Goal: Task Accomplishment & Management: Use online tool/utility

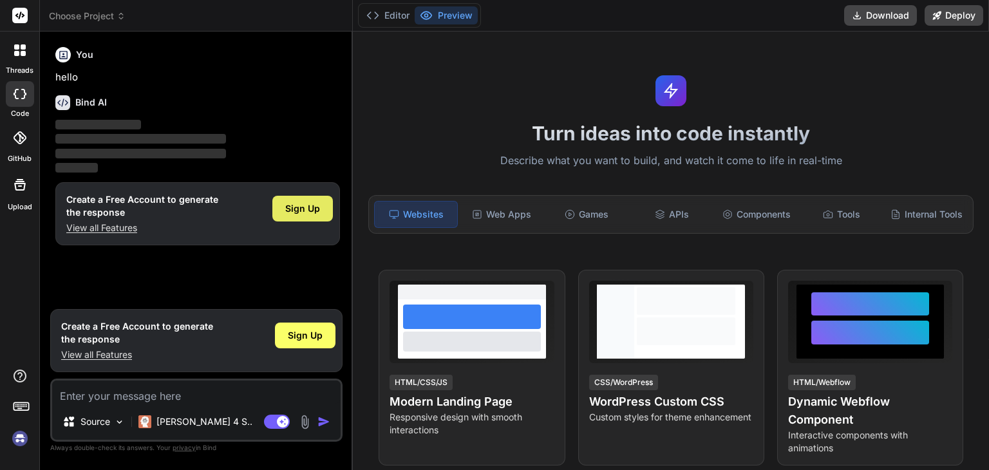
click at [307, 202] on span "Sign Up" at bounding box center [302, 208] width 35 height 13
click at [245, 386] on textarea at bounding box center [196, 392] width 289 height 23
type textarea "x"
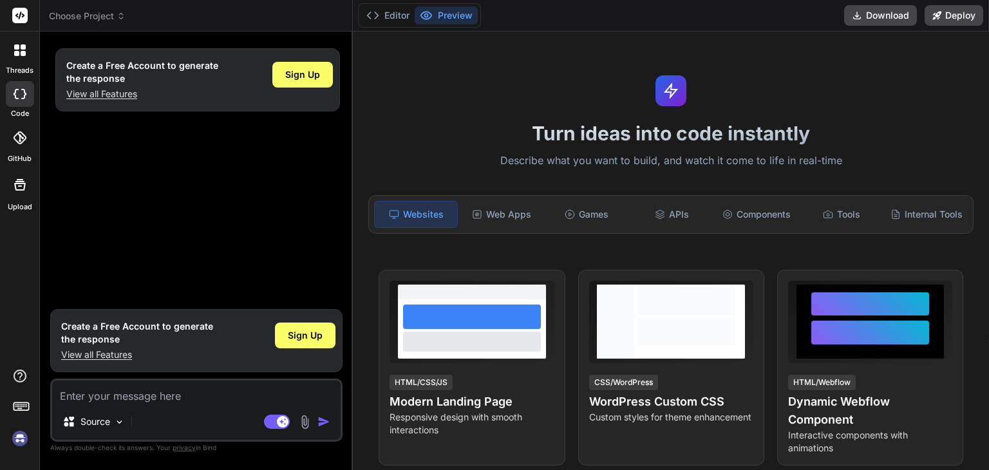
type textarea "f"
type textarea "x"
type textarea "p"
type textarea "x"
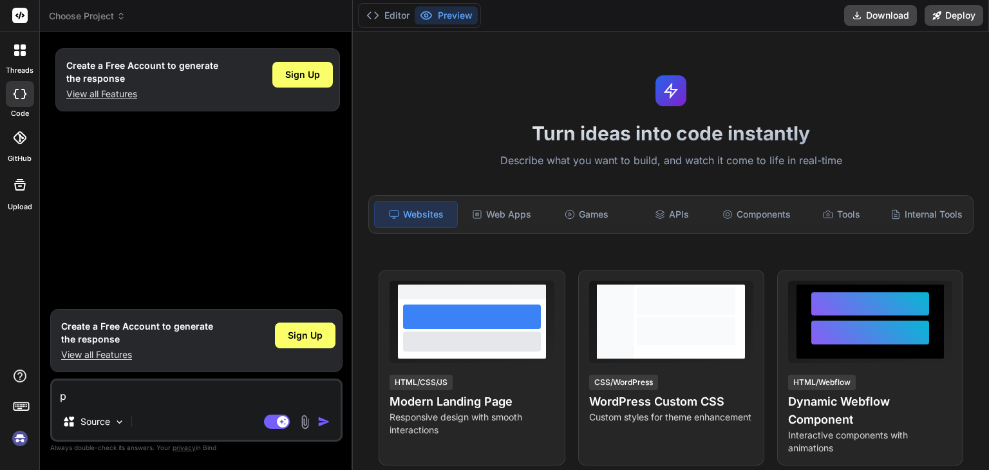
type textarea "pl"
type textarea "x"
type textarea "ple"
type textarea "x"
type textarea "plea"
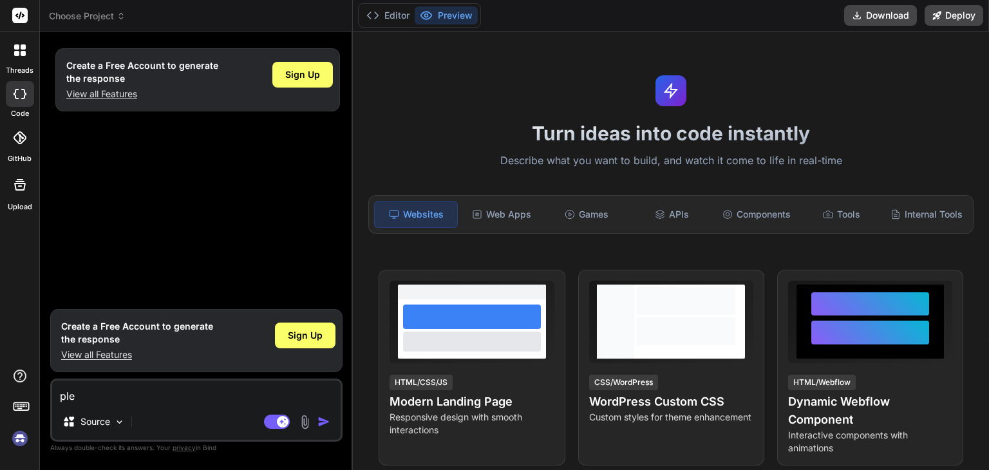
type textarea "x"
type textarea "pleas"
type textarea "x"
type textarea "please"
type textarea "x"
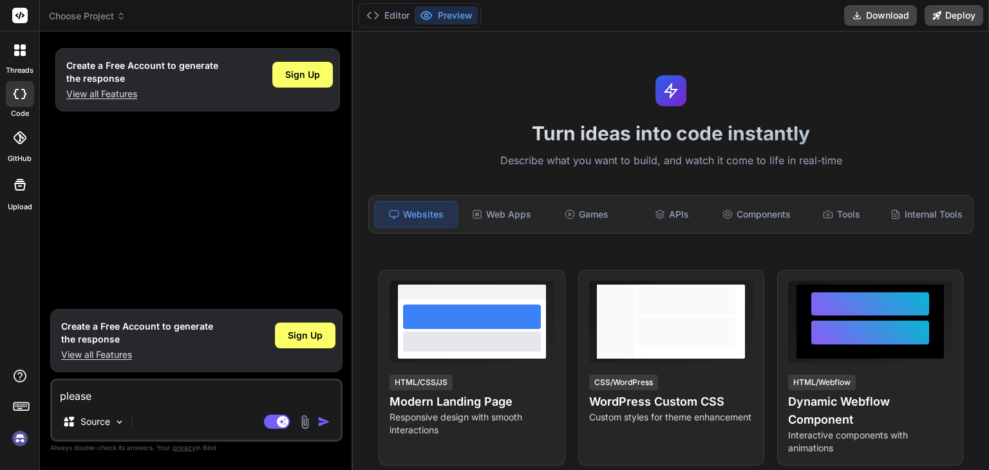
type textarea "please"
type textarea "x"
type textarea "please b"
type textarea "x"
type textarea "please bu"
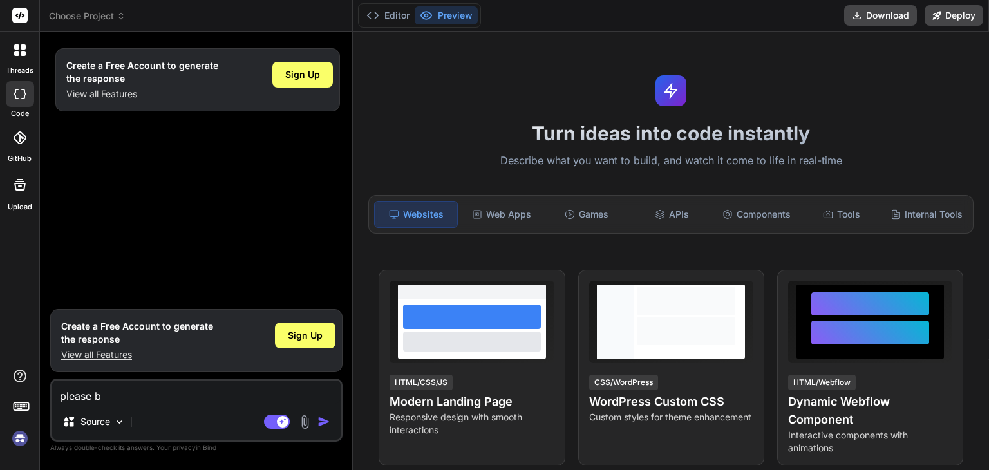
type textarea "x"
type textarea "please [PERSON_NAME]"
type textarea "x"
type textarea "please buil"
type textarea "x"
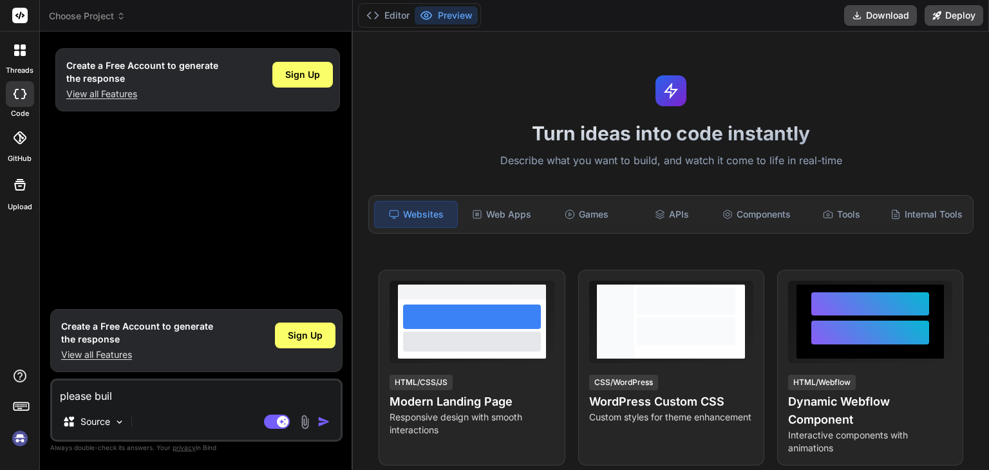
type textarea "please built"
type textarea "x"
type textarea "please built"
type textarea "x"
type textarea "please built t"
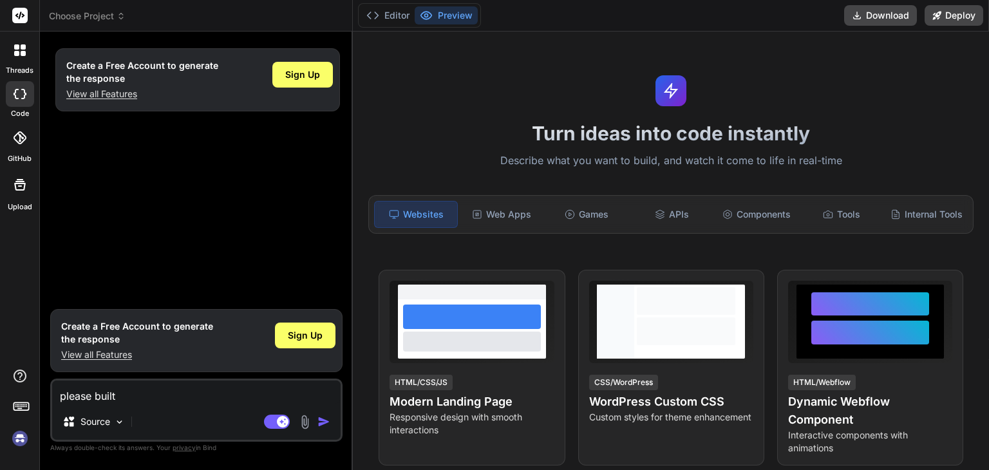
type textarea "x"
type textarea "please built th"
type textarea "x"
type textarea "please built the"
type textarea "x"
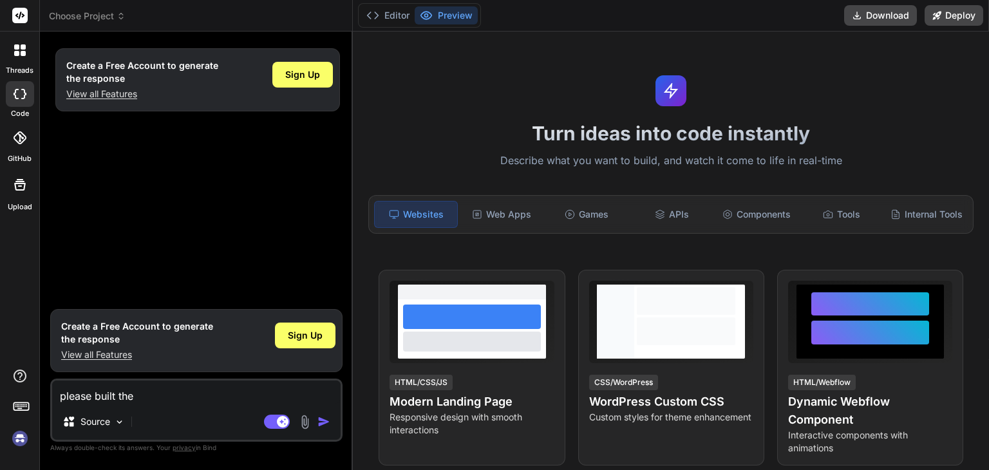
type textarea "please built the"
type textarea "x"
type textarea "please built the p"
type textarea "x"
type textarea "please built the py"
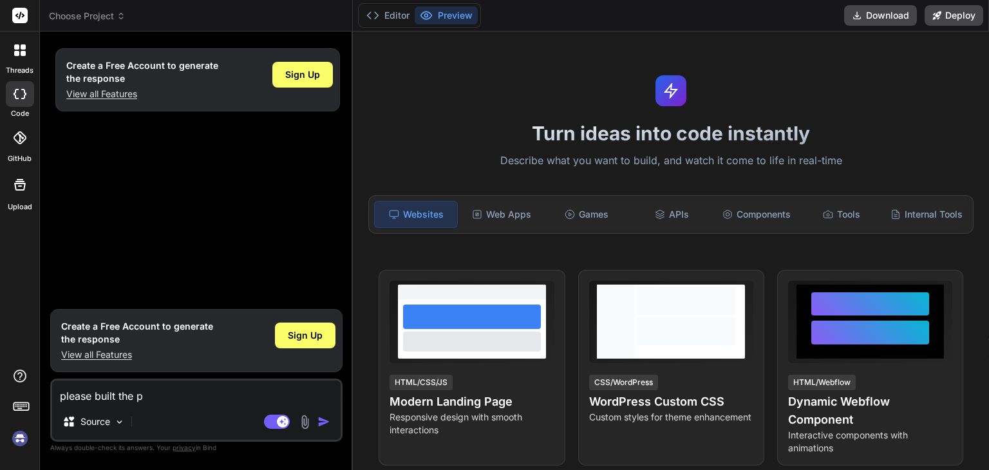
type textarea "x"
type textarea "please built the pyt"
type textarea "x"
type textarea "please built the pyth"
type textarea "x"
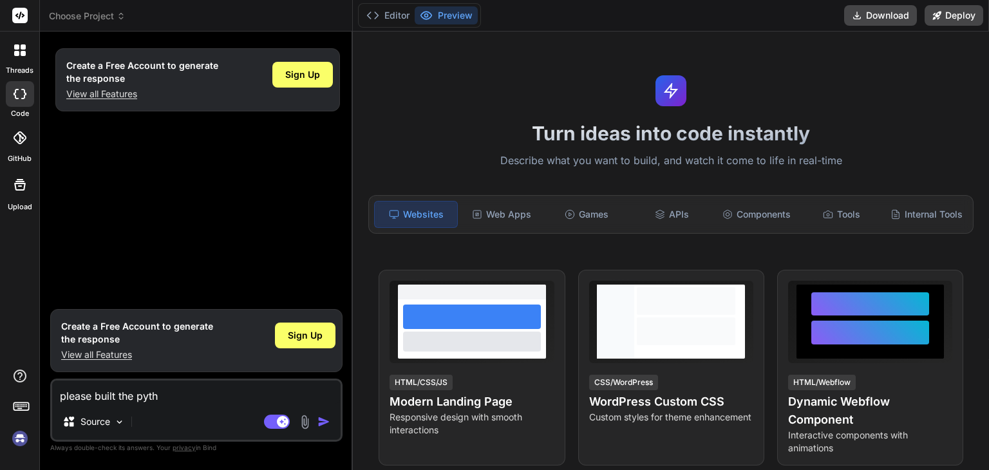
type textarea "please built the pytho"
type textarea "x"
type textarea "please built the python"
type textarea "x"
type textarea "please built the python"
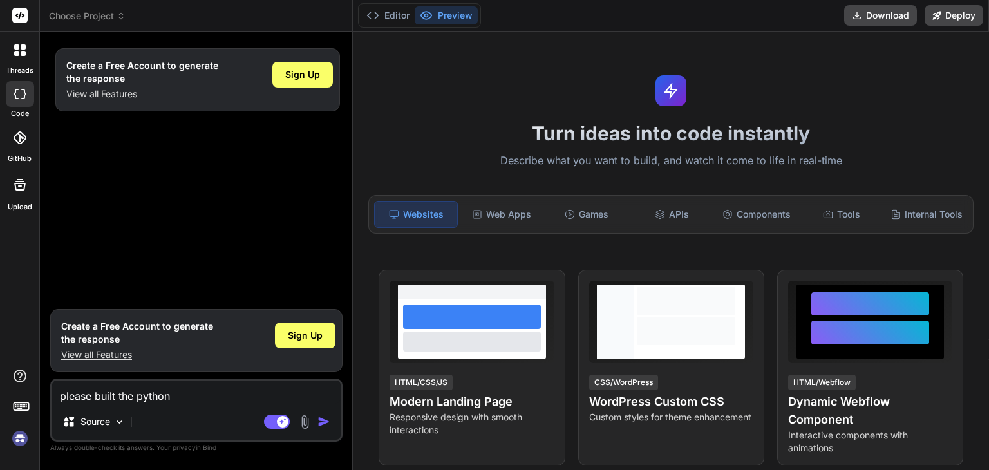
type textarea "x"
type textarea "please built the python p"
type textarea "x"
type textarea "please built the python pr"
type textarea "x"
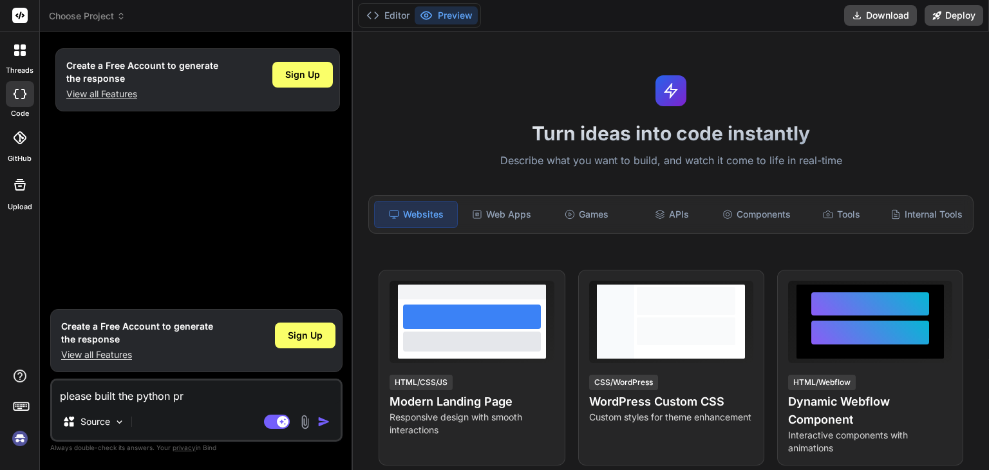
type textarea "please built the python pro"
type textarea "x"
type textarea "please built the python proj"
type textarea "x"
type textarea "please built the python proje"
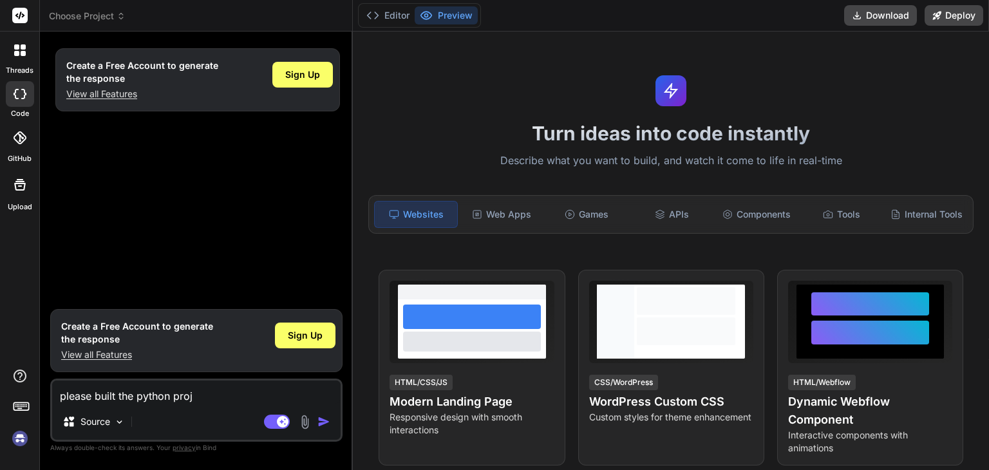
type textarea "x"
type textarea "please built the python projec"
type textarea "x"
type textarea "please built the python project"
type textarea "x"
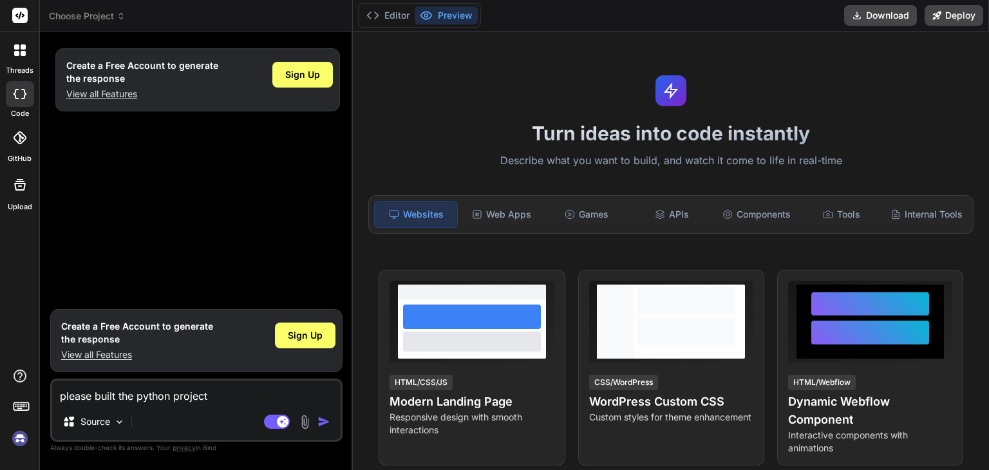
type textarea "please built the python project"
type textarea "x"
type textarea "please built the python project f"
type textarea "x"
type textarea "please built the python project fo"
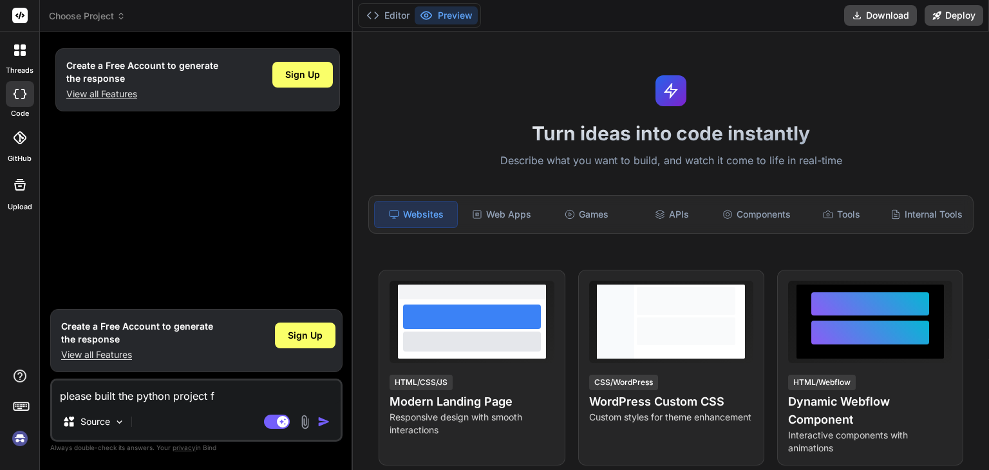
type textarea "x"
type textarea "please built the python project foo"
type textarea "x"
type textarea "please built the python project fo"
type textarea "x"
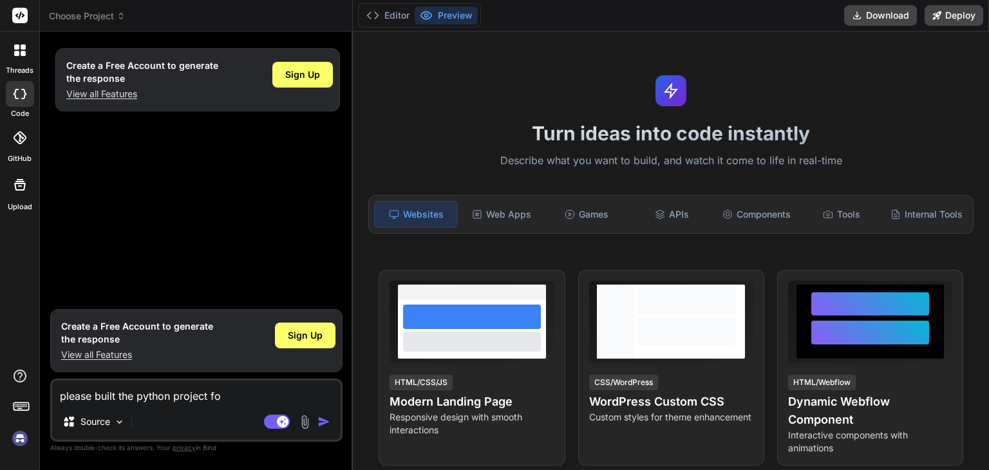
type textarea "please built the python project f"
type textarea "x"
type textarea "please built the python project"
type textarea "x"
type textarea "please built the python project i"
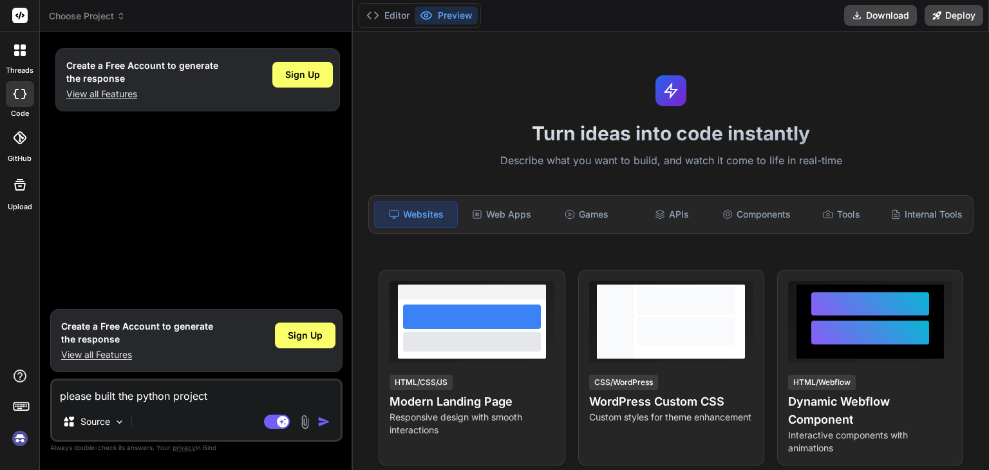
type textarea "x"
type textarea "please built the python project is"
type textarea "x"
type textarea "please built the python project is"
type textarea "x"
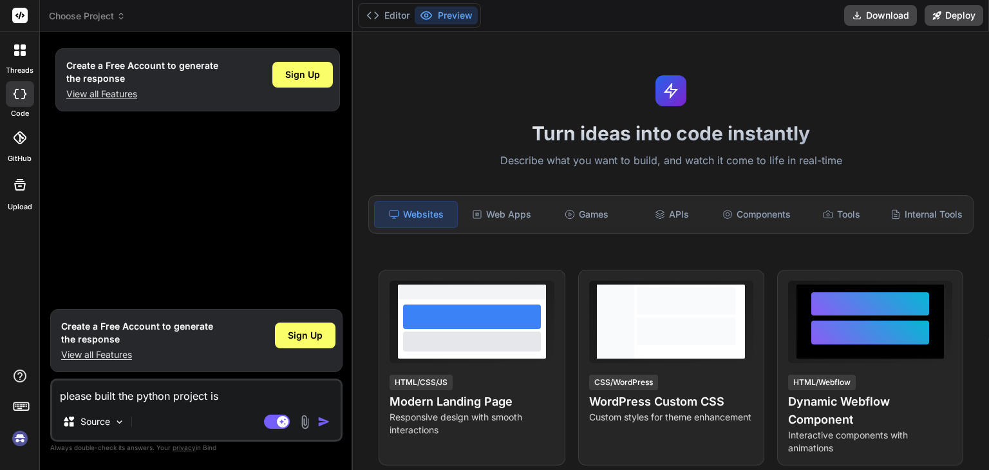
type textarea "please built the python project is m"
type textarea "x"
type textarea "please built the python project is me"
type textarea "x"
type textarea "please built the python project is mea"
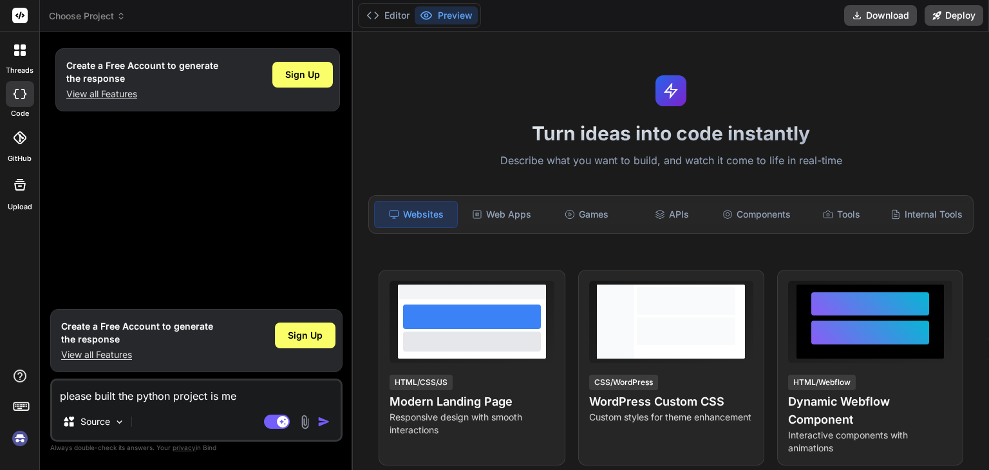
type textarea "x"
type textarea "please built the python project is meal"
type textarea "x"
type textarea "please built the python project is meal"
type textarea "x"
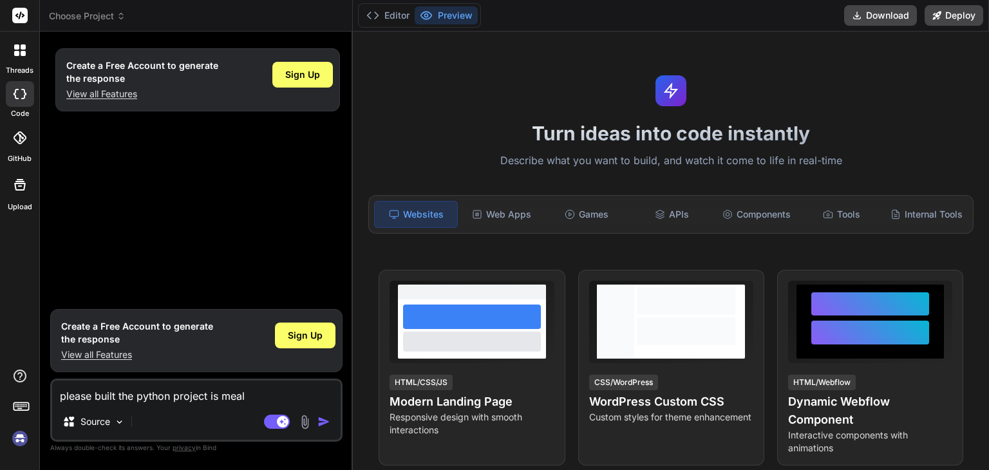
type textarea "please built the python project is meal m"
type textarea "x"
type textarea "please built the python project is meal ma"
type textarea "x"
type textarea "please built the python project is meal mat"
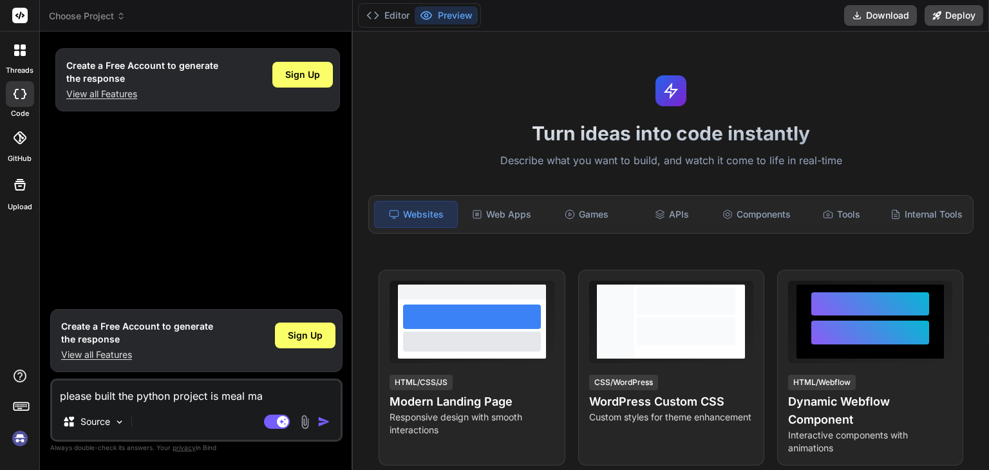
type textarea "x"
type textarea "please built the python project is meal matc"
type textarea "x"
type textarea "please built the python project is meal match"
type textarea "x"
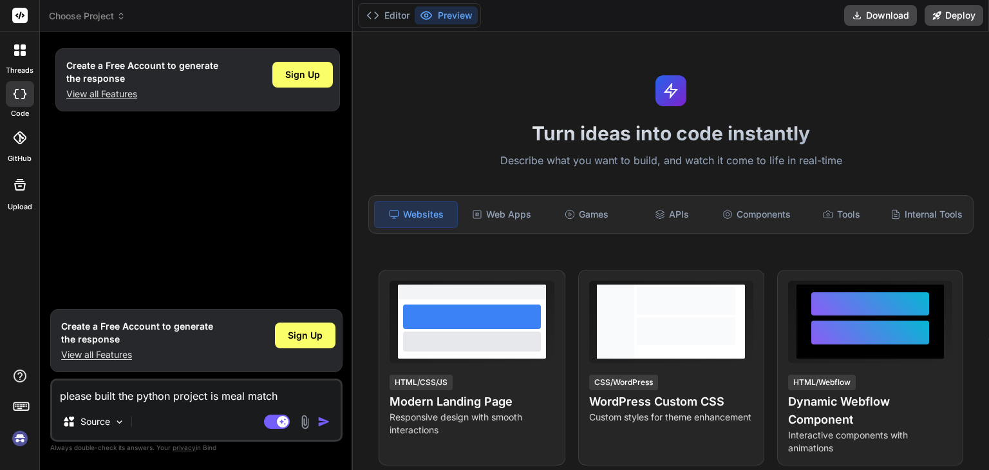
type textarea "please built the python project is meal matche"
type textarea "x"
type textarea "please built the python project is meal matcher"
type textarea "x"
type textarea "please built the python project is meal matcher"
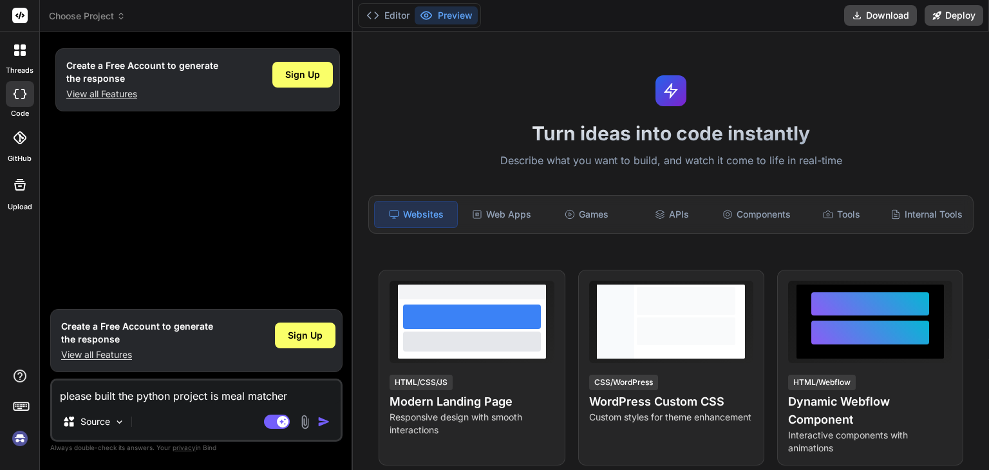
type textarea "x"
type textarea "please built the python project is meal matcher h"
type textarea "x"
type textarea "please built the python project is meal matcher ho"
type textarea "x"
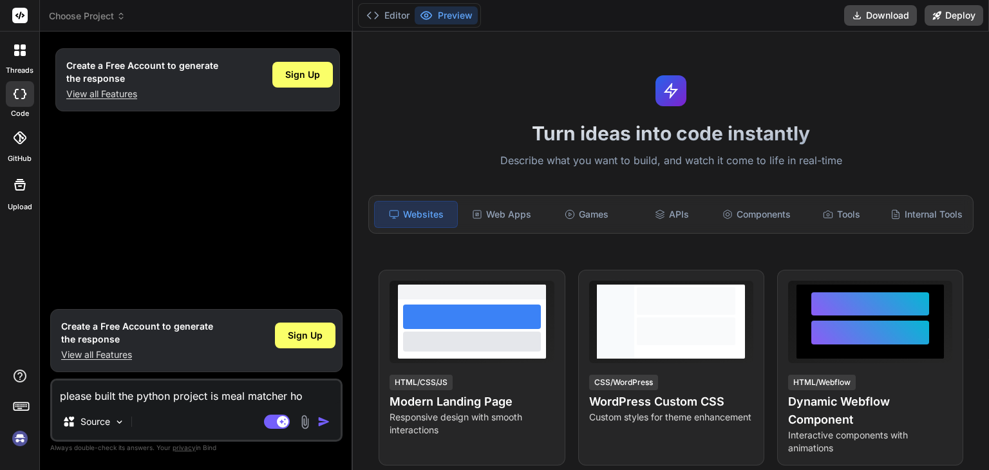
type textarea "please built the python project is meal matcher hot"
type textarea "x"
type textarea "please built the python project is meal matcher hote"
type textarea "x"
type textarea "please built the python project is meal matcher hotel"
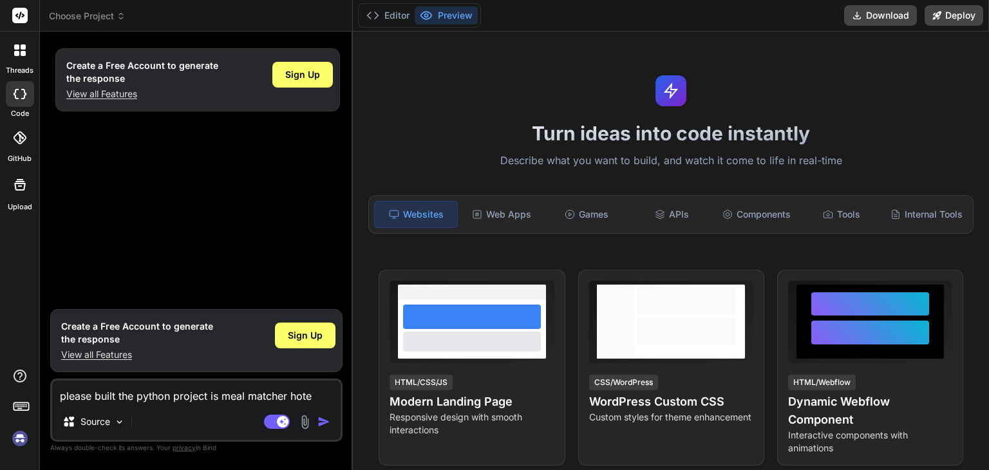
type textarea "x"
type textarea "please built the python project is meal matcher hotels"
type textarea "x"
type textarea "please built the python project is meal matcher hotels"
type textarea "x"
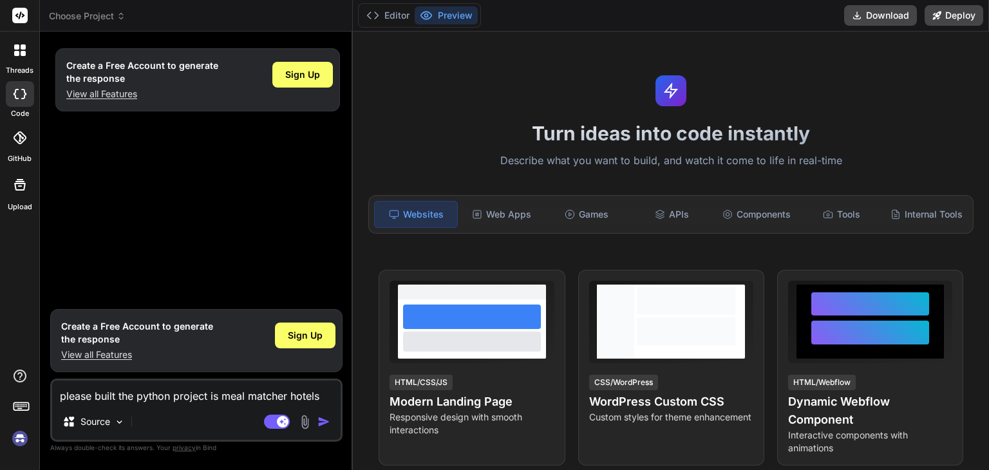
type textarea "please built the python project is meal matcher hotels ?"
type textarea "x"
type textarea "please built the python project is meal matcher hotels ?"
type textarea "x"
type textarea "please built the python project is meal matcher hotels ?"
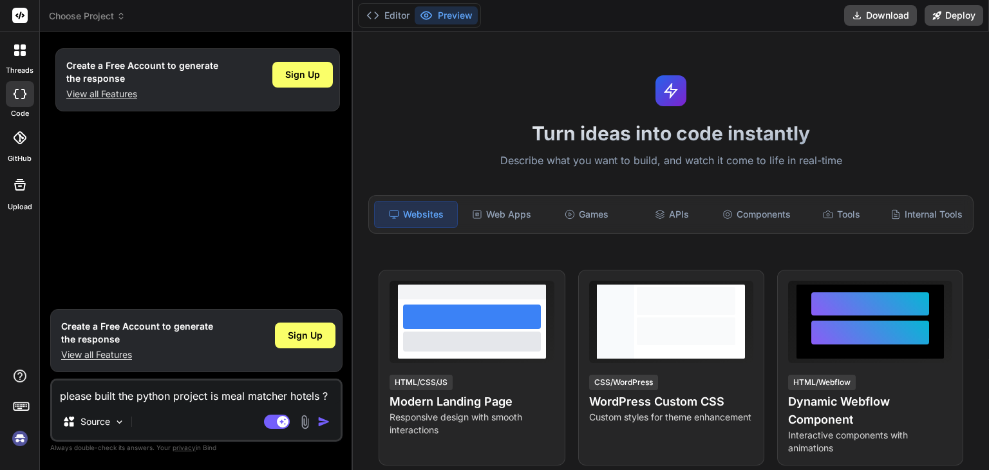
type textarea "x"
type textarea "please built the python project is meal matcher hotels"
type textarea "x"
type textarea "please built the python project is meal matcher hotels"
type textarea "x"
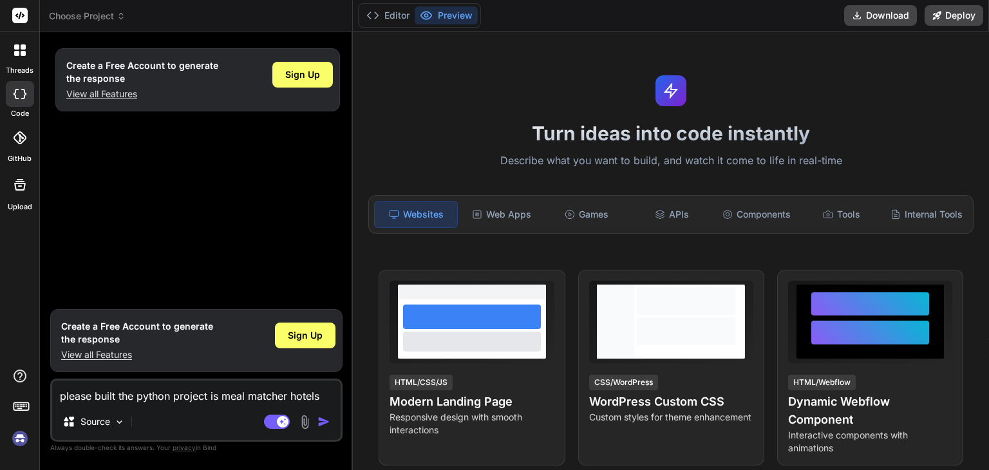
type textarea "please built the python project is meal matcher hotels/"
type textarea "x"
type textarea "please built the python project is meal matcher hotels/"
type textarea "x"
type textarea "please built the python project is meal matcher hotels/ r"
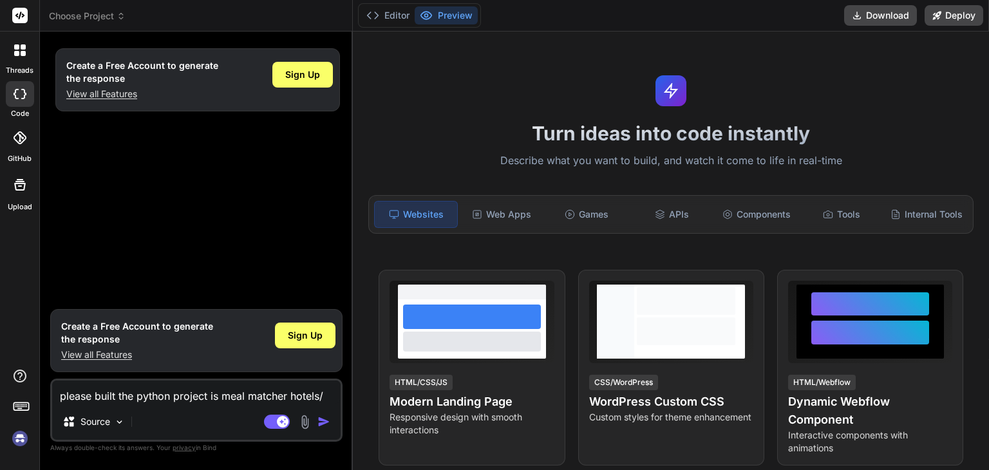
type textarea "x"
type textarea "please built the python project is meal matcher hotels/ re"
type textarea "x"
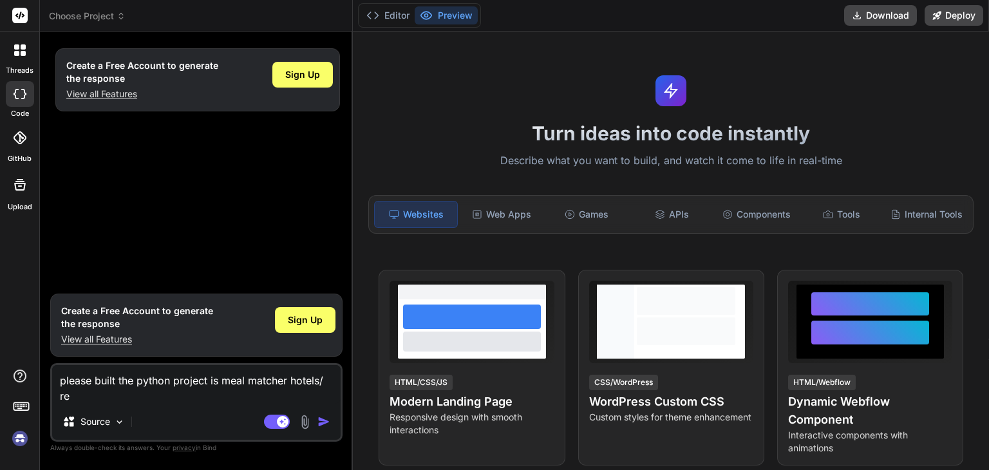
type textarea "please built the python project is meal matcher hotels/ res"
type textarea "x"
type textarea "please built the python project is meal matcher hotels/ rest"
type textarea "x"
type textarea "please built the python project is meal matcher hotels/ resta"
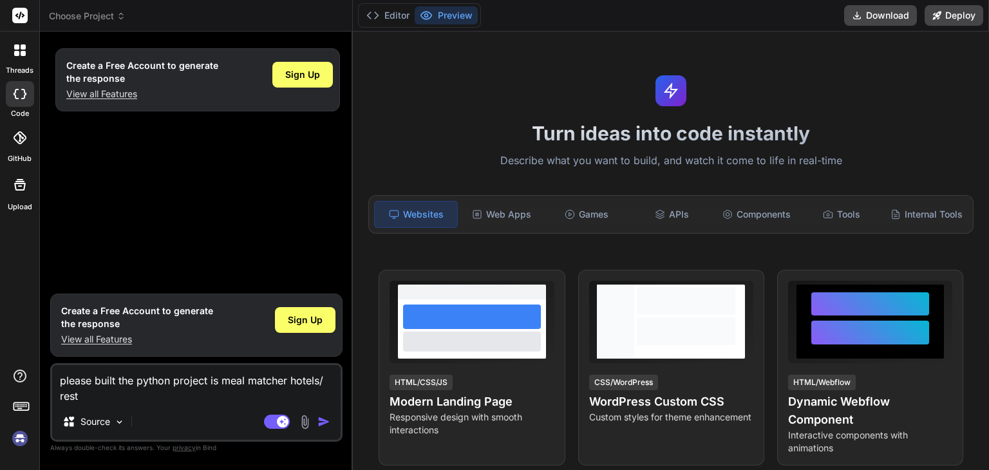
type textarea "x"
type textarea "please built the python project is meal matcher hotels/ restau"
type textarea "x"
type textarea "please built the python project is meal matcher hotels/ restaur"
type textarea "x"
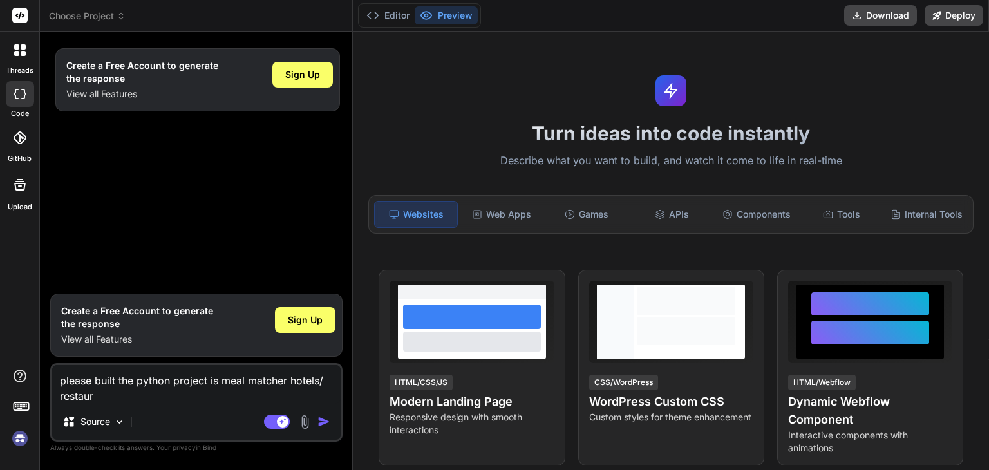
type textarea "please built the python project is meal matcher hotels/ restaura"
type textarea "x"
type textarea "please built the python project is meal matcher hotels/ restauran"
type textarea "x"
type textarea "please built the python project is meal matcher hotels/ restaurant"
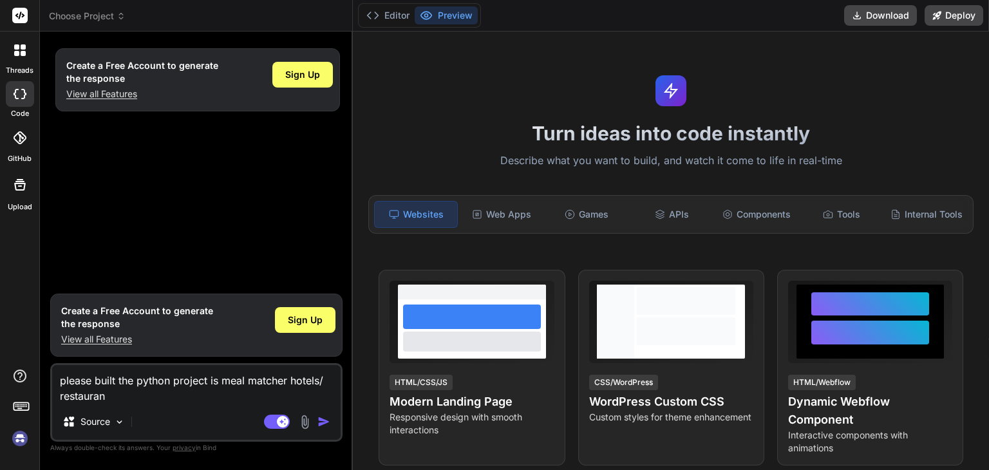
type textarea "x"
type textarea "please built the python project is meal matcher hotels/ restaurants"
type textarea "x"
type textarea "please built the python project is meal matcher hotels/ restaurants"
type textarea "x"
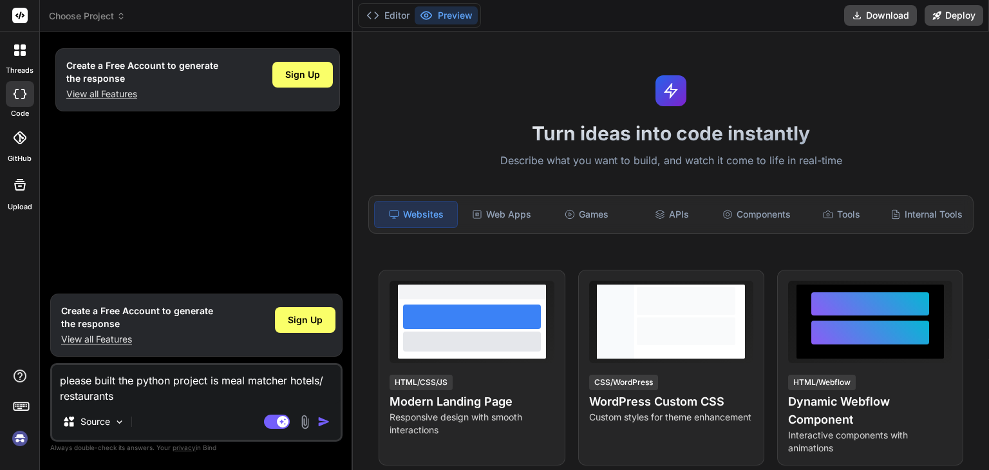
type textarea "please built the python project is meal matcher hotels/ restaurants l"
type textarea "x"
type textarea "please built the python project is meal matcher hotels/ restaurants li"
type textarea "x"
type textarea "please built the python project is meal matcher hotels/ restaurants lis"
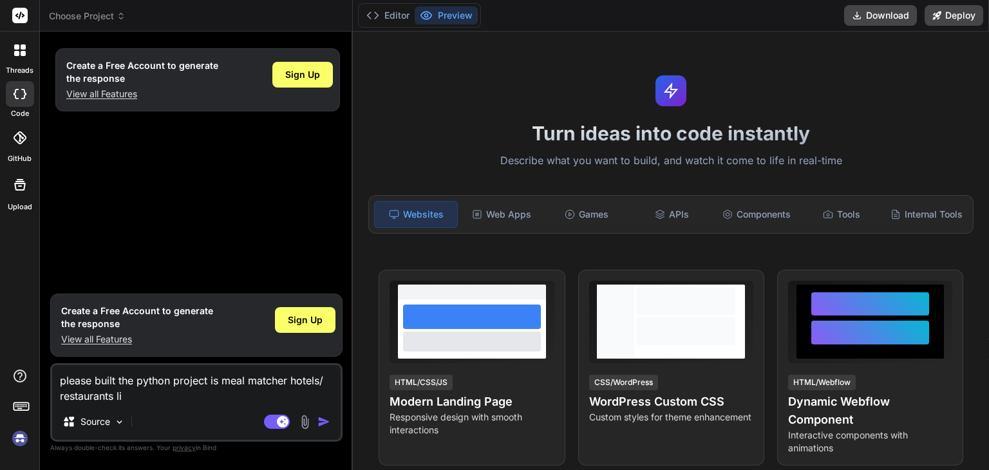
type textarea "x"
type textarea "please built the python project is meal matcher hotels/ restaurants list"
type textarea "x"
type textarea "please built the python project is meal matcher hotels/ restaurants list"
type textarea "x"
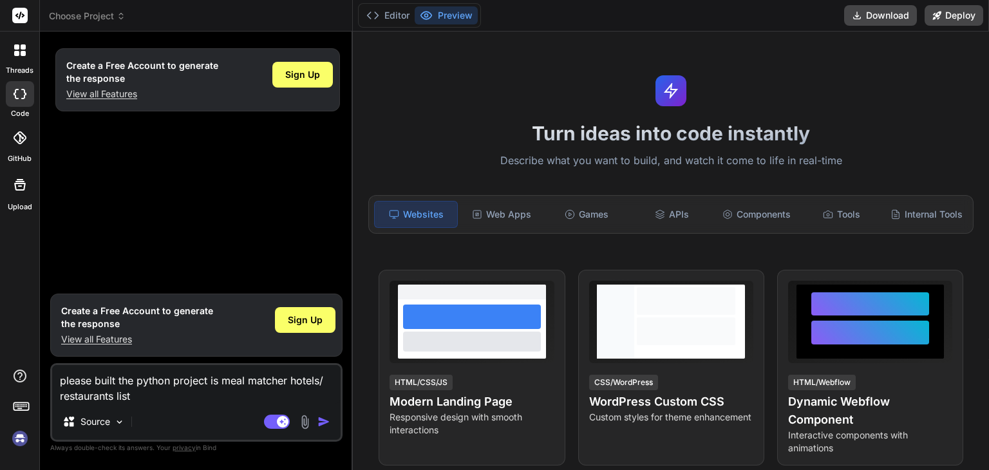
type textarea "please built the python project is meal matcher hotels/ restaurants list s"
type textarea "x"
type textarea "please built the python project is meal matcher hotels/ restaurants list su"
type textarea "x"
type textarea "please built the python project is meal matcher hotels/ restaurants list sur"
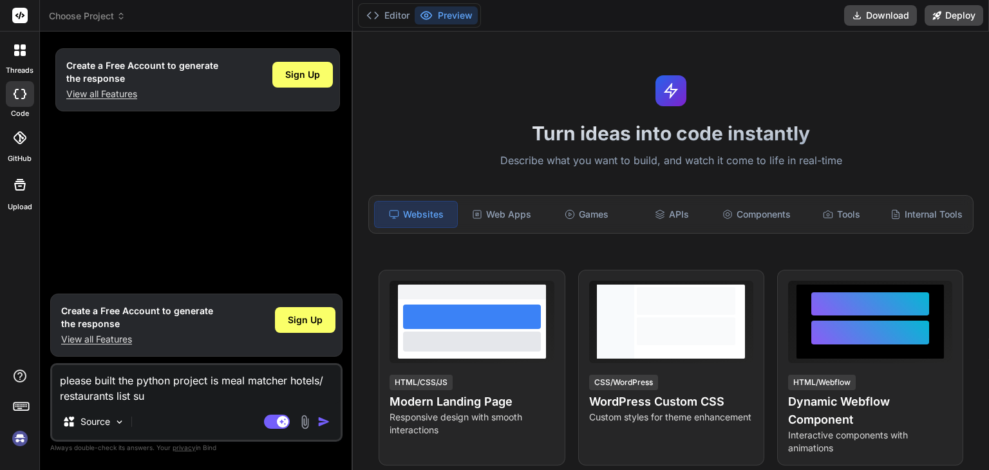
type textarea "x"
type textarea "please built the python project is meal matcher hotels/ restaurants list surp"
type textarea "x"
type textarea "please built the python project is meal matcher hotels/ restaurants list surpl"
type textarea "x"
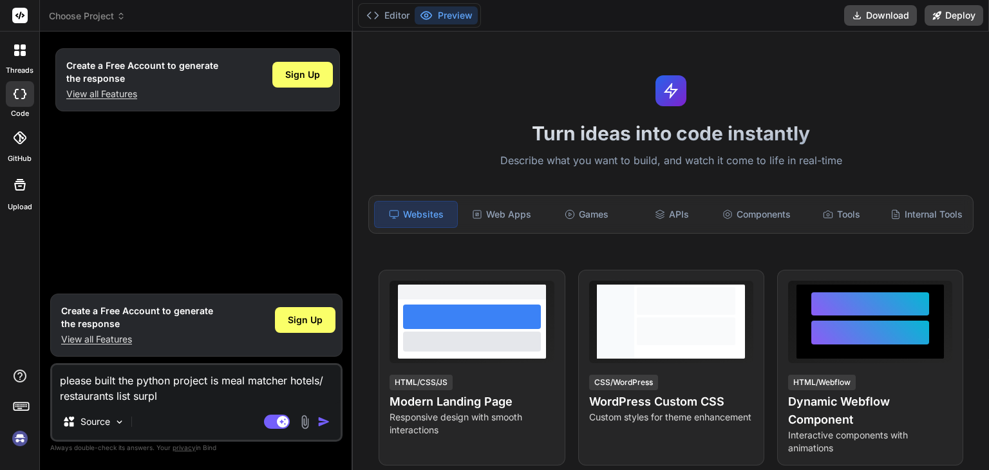
type textarea "please built the python project is meal matcher hotels/ restaurants list surplu"
type textarea "x"
type textarea "please built the python project is meal matcher hotels/ restaurants list surplus"
type textarea "x"
type textarea "please built the python project is meal matcher hotels/ restaurants list surplus"
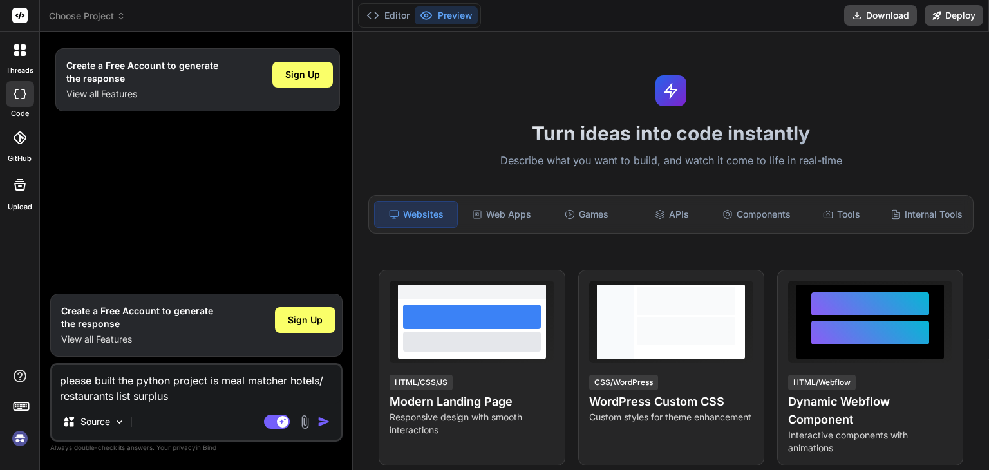
drag, startPoint x: 59, startPoint y: 379, endPoint x: 193, endPoint y: 403, distance: 135.4
click at [193, 403] on textarea "please built the python project is meal matcher hotels/ restaurants list surplus" at bounding box center [196, 384] width 289 height 39
type textarea "x"
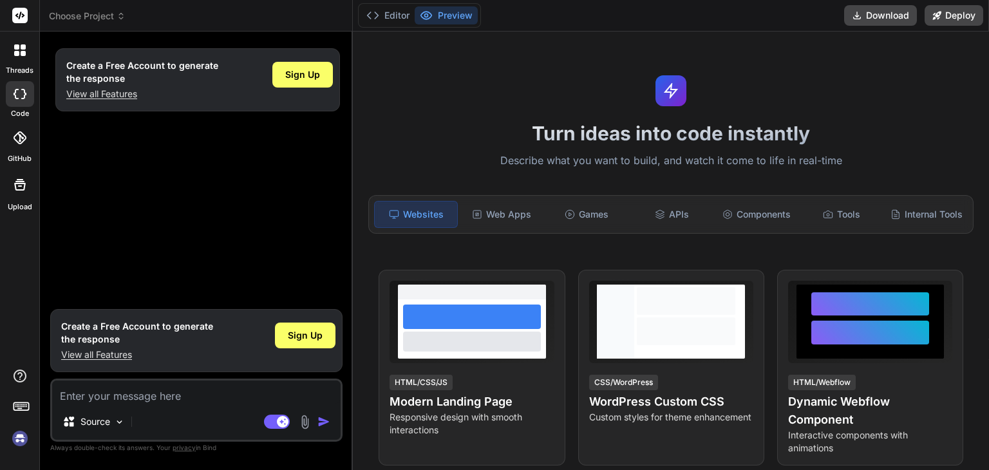
paste textarea "want to build a project called Meal Matcher. It is a Python-based web platform …"
type textarea "want to build a project called Meal Matcher. It is a Python-based web platform …"
type textarea "x"
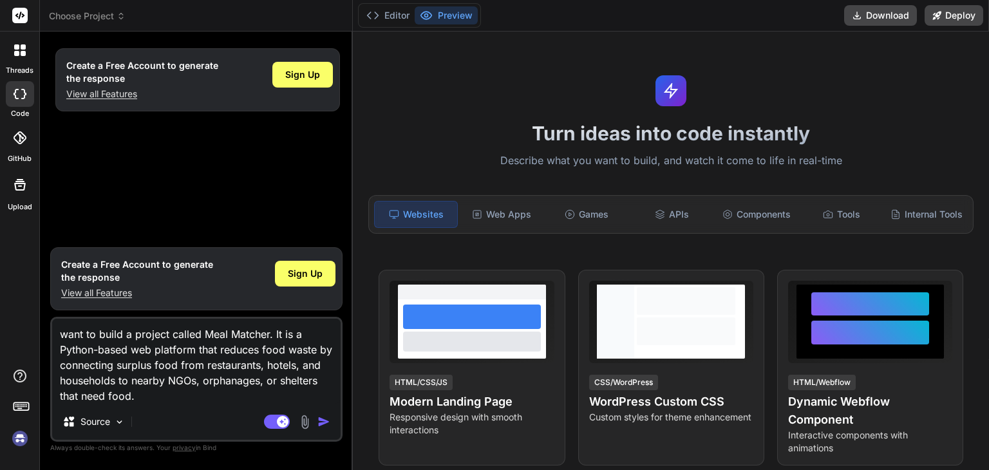
click at [62, 333] on textarea "want to build a project called Meal Matcher. It is a Python-based web platform …" at bounding box center [196, 361] width 289 height 85
type textarea "want to build a project called Meal Matcher. It is a Python-based web platform …"
type textarea "x"
type textarea "iwant to build a project called Meal Matcher. It is a Python-based web platform…"
type textarea "x"
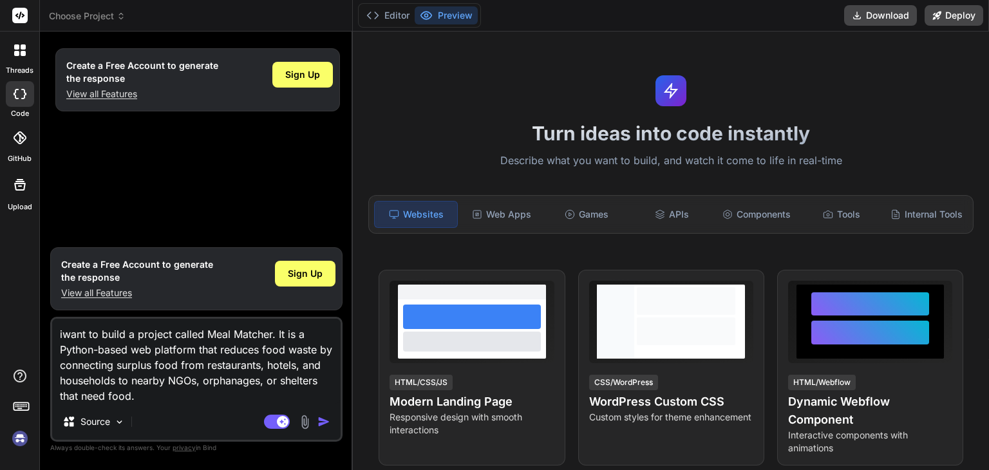
type textarea "want to build a project called Meal Matcher. It is a Python-based web platform …"
type textarea "x"
click at [322, 426] on img "button" at bounding box center [324, 421] width 13 height 13
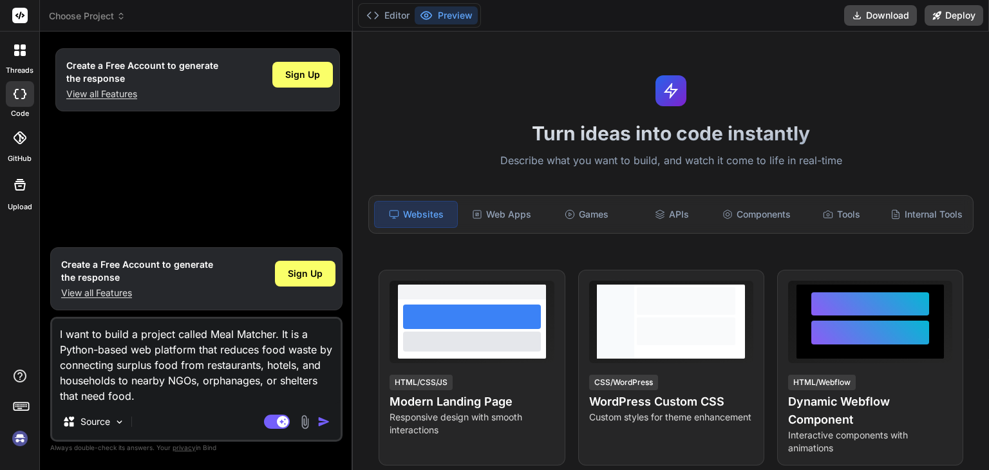
click at [322, 426] on img "button" at bounding box center [324, 421] width 13 height 13
click at [322, 425] on img "button" at bounding box center [324, 421] width 13 height 13
click at [322, 420] on img "button" at bounding box center [324, 421] width 13 height 13
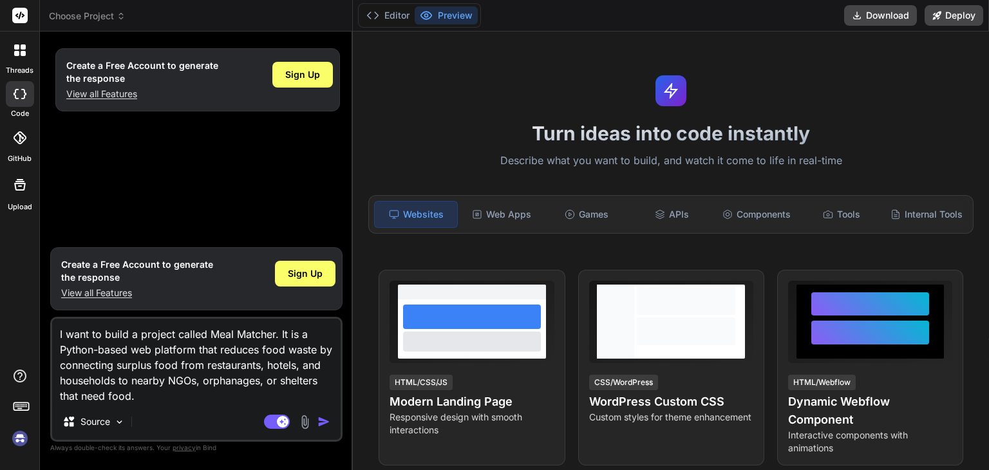
click at [322, 420] on img "button" at bounding box center [324, 421] width 13 height 13
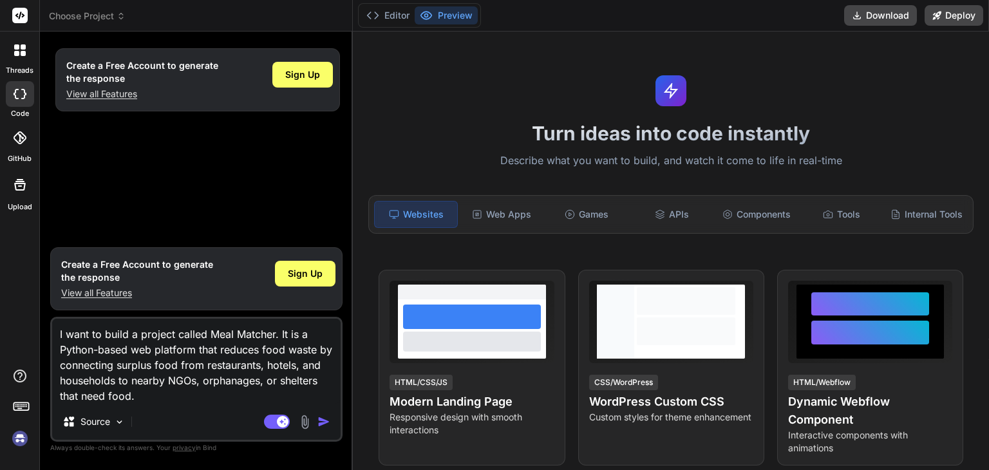
click at [322, 420] on img "button" at bounding box center [324, 421] width 13 height 13
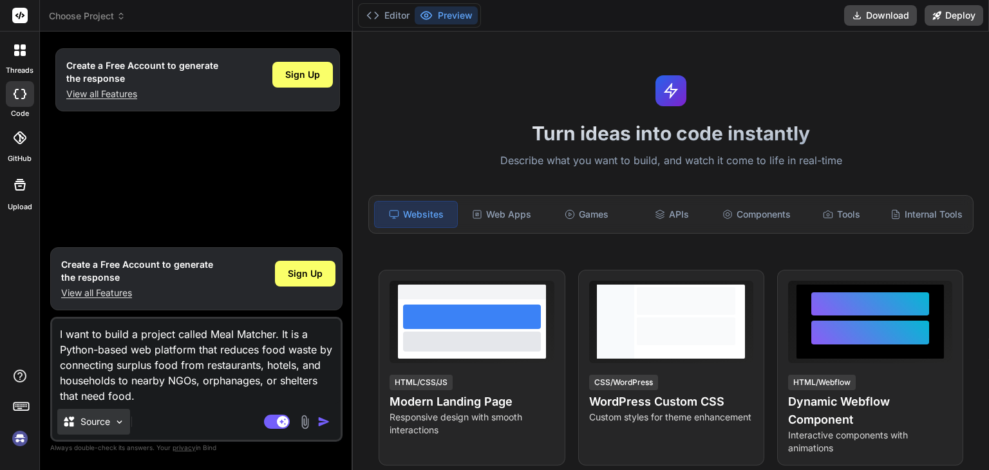
click at [115, 420] on img at bounding box center [119, 422] width 11 height 11
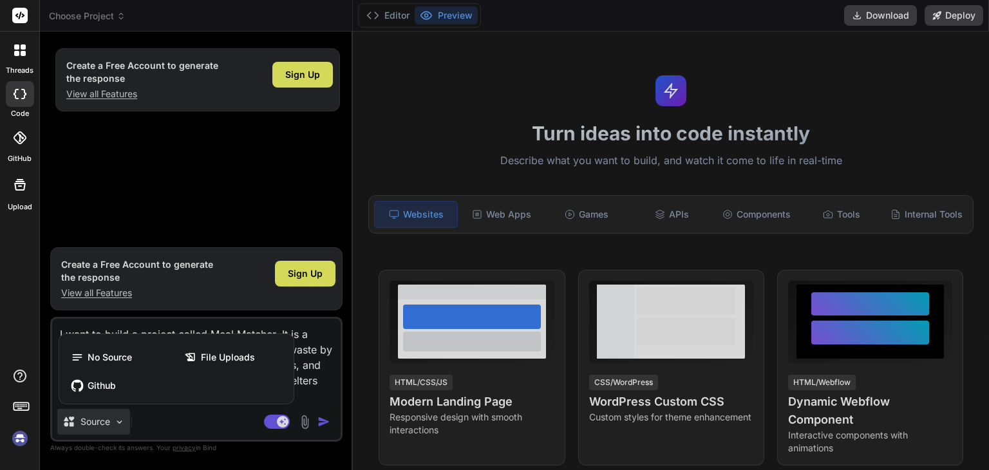
click at [240, 193] on div at bounding box center [494, 235] width 989 height 470
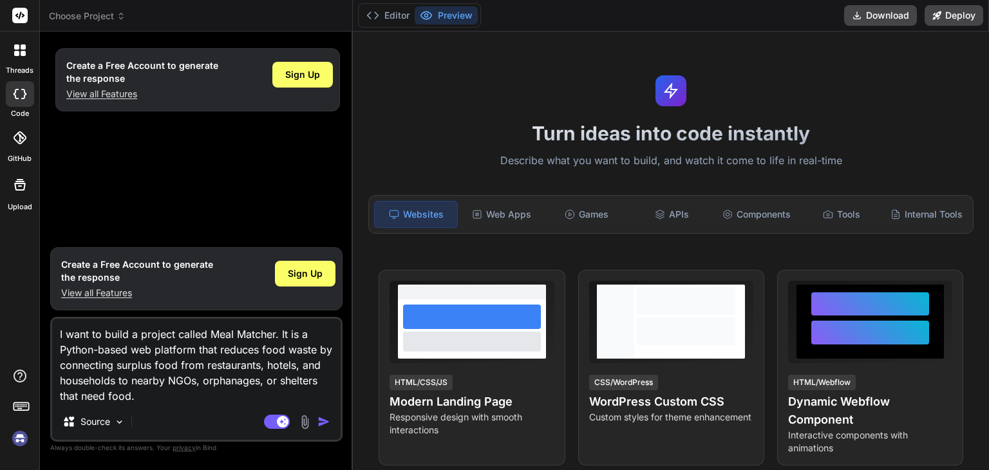
click at [322, 415] on img "button" at bounding box center [324, 421] width 13 height 13
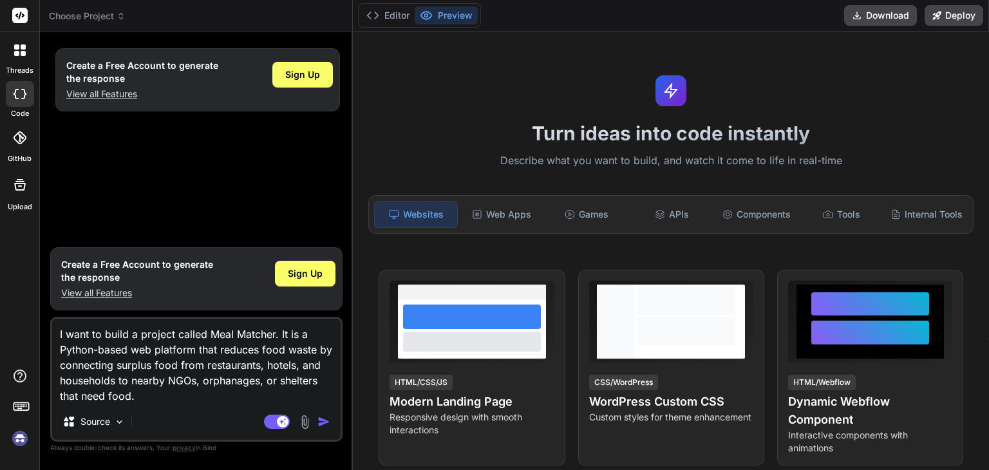
click at [322, 415] on img "button" at bounding box center [324, 421] width 13 height 13
drag, startPoint x: 322, startPoint y: 415, endPoint x: 317, endPoint y: 278, distance: 137.9
click at [317, 278] on div "Create a Free Account to generate the response View all Features Sign Up Create…" at bounding box center [196, 256] width 292 height 428
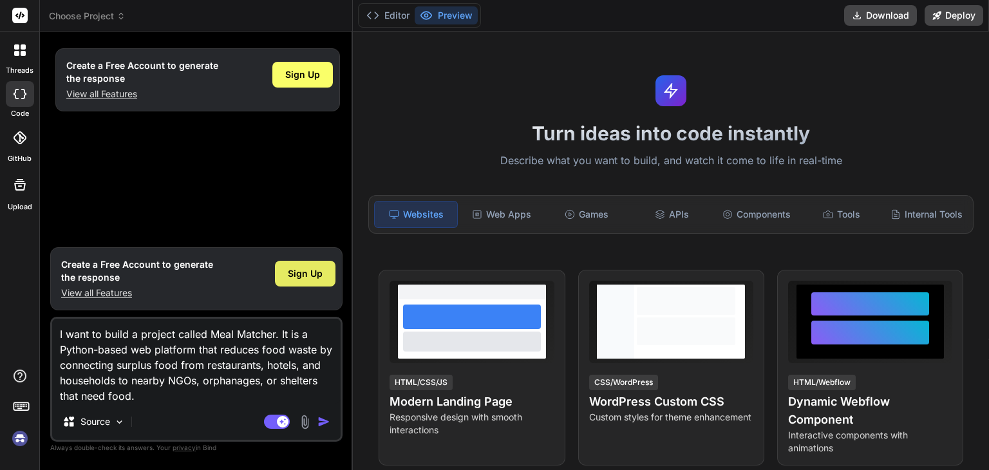
click at [317, 278] on span "Sign Up" at bounding box center [305, 273] width 35 height 13
click at [322, 421] on img "button" at bounding box center [324, 421] width 13 height 13
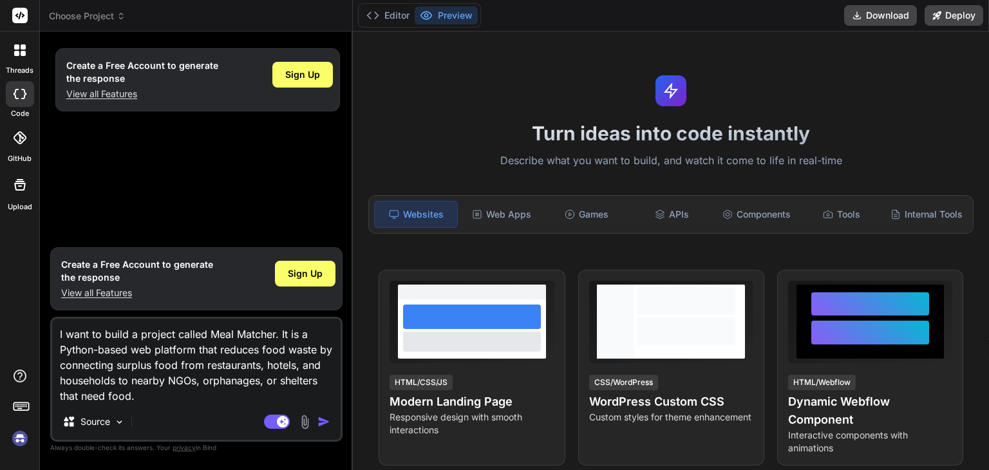
click at [322, 421] on img "button" at bounding box center [324, 421] width 13 height 13
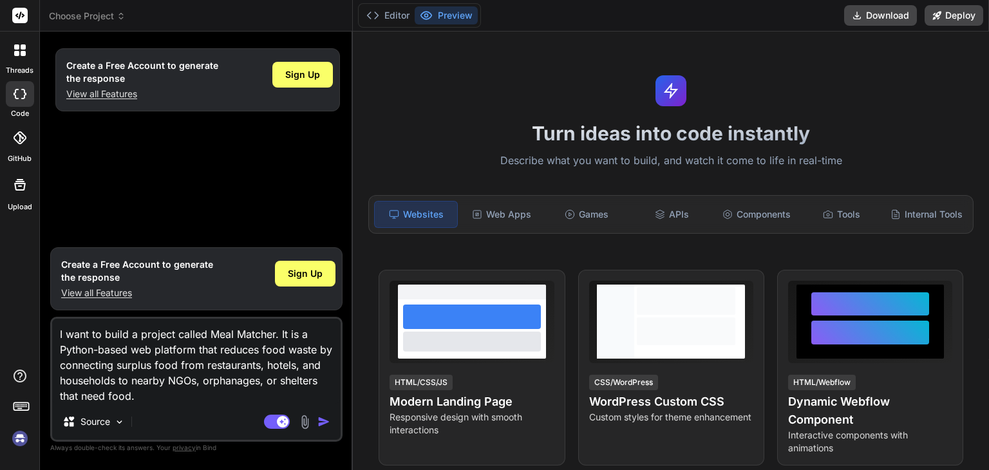
click at [322, 421] on img "button" at bounding box center [324, 421] width 13 height 13
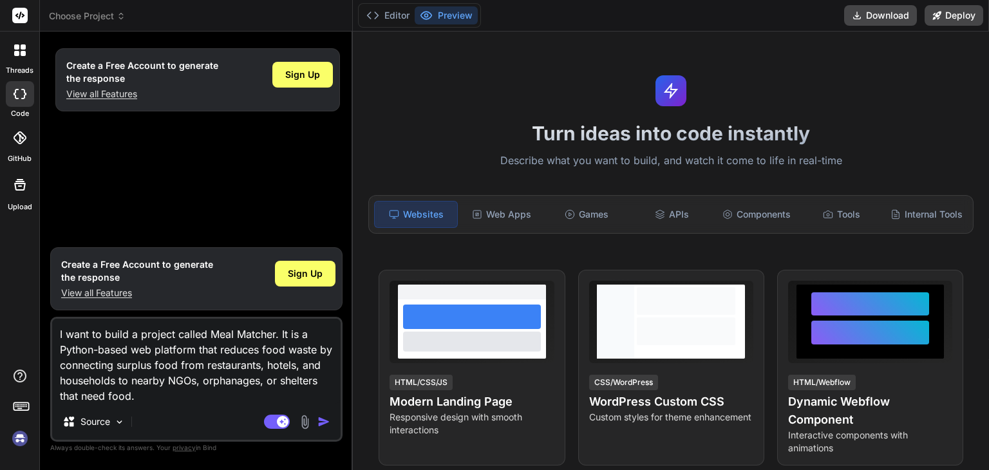
click at [322, 421] on img "button" at bounding box center [324, 421] width 13 height 13
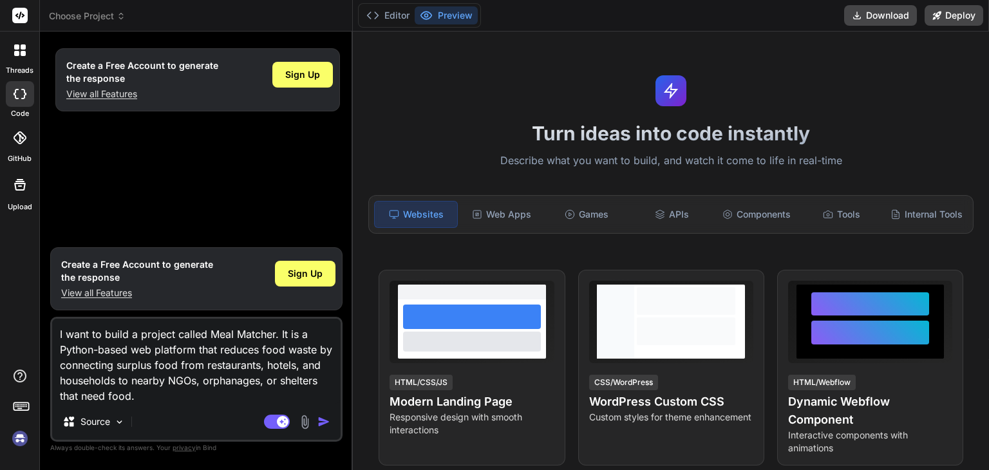
click at [322, 421] on img "button" at bounding box center [324, 421] width 13 height 13
click at [321, 419] on img "button" at bounding box center [324, 421] width 13 height 13
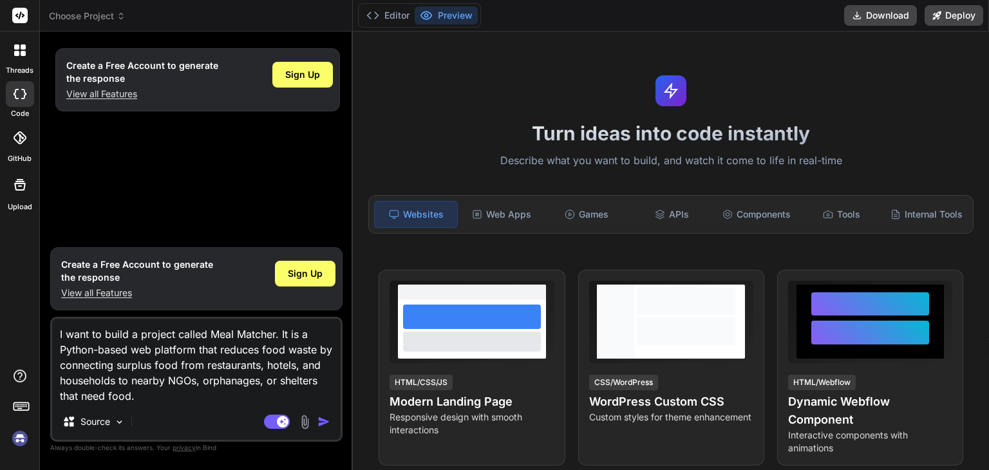
click at [321, 419] on img "button" at bounding box center [324, 421] width 13 height 13
drag, startPoint x: 321, startPoint y: 419, endPoint x: 283, endPoint y: 426, distance: 38.0
click at [283, 426] on div "Agent Mode. When this toggle is activated, AI automatically makes decisions, re…" at bounding box center [298, 421] width 74 height 15
click at [327, 424] on img "button" at bounding box center [324, 421] width 13 height 13
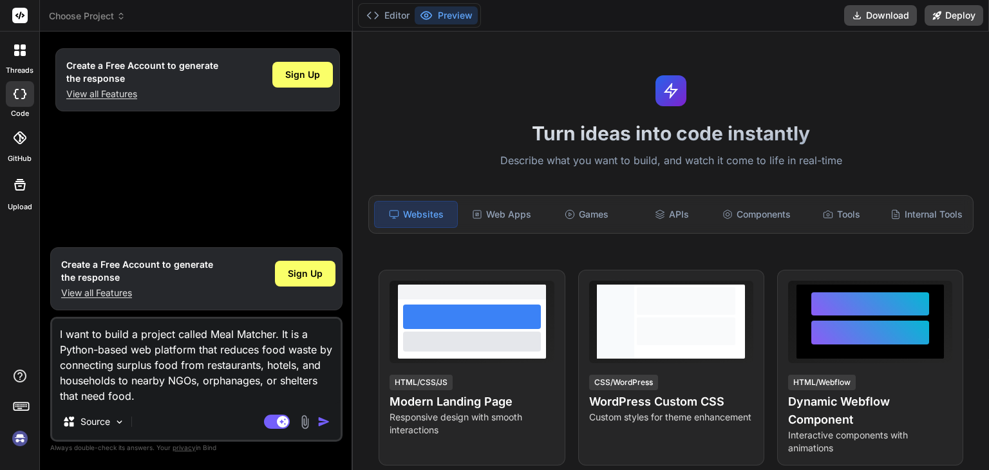
click at [327, 424] on img "button" at bounding box center [324, 421] width 13 height 13
click at [324, 424] on img "button" at bounding box center [324, 421] width 13 height 13
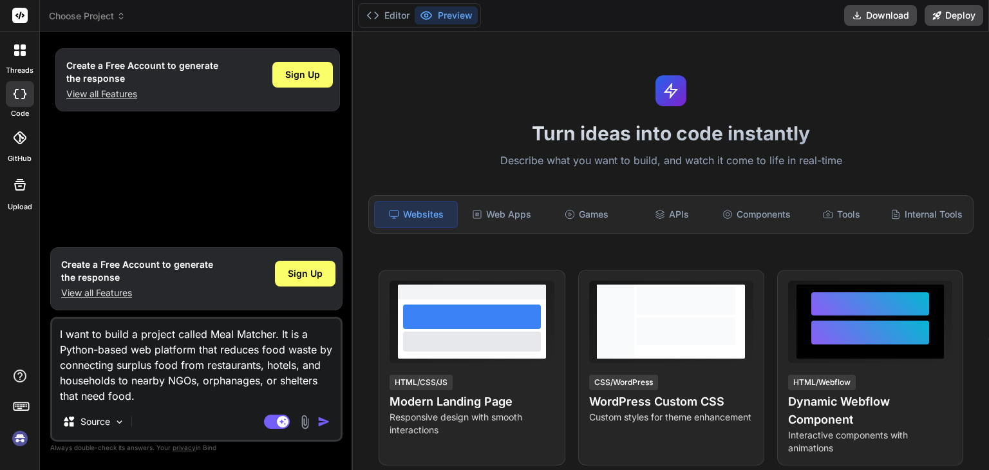
click at [324, 424] on img "button" at bounding box center [324, 421] width 13 height 13
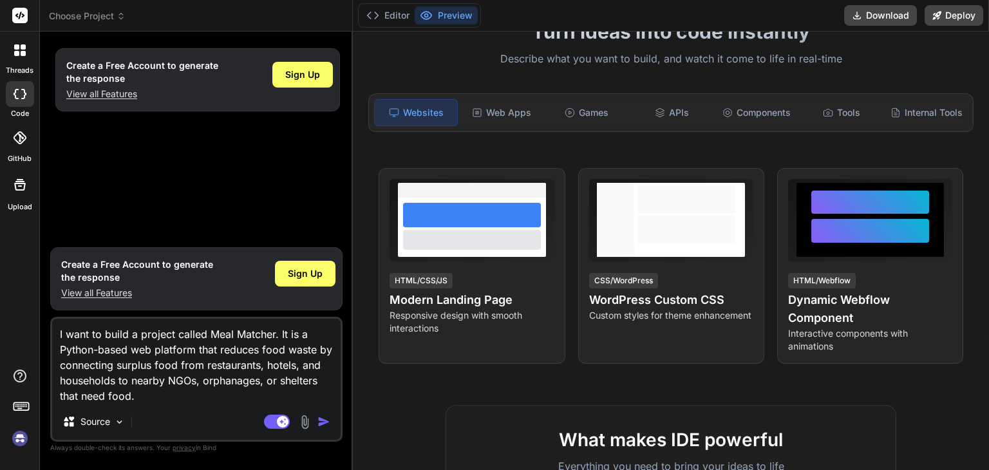
scroll to position [105, 0]
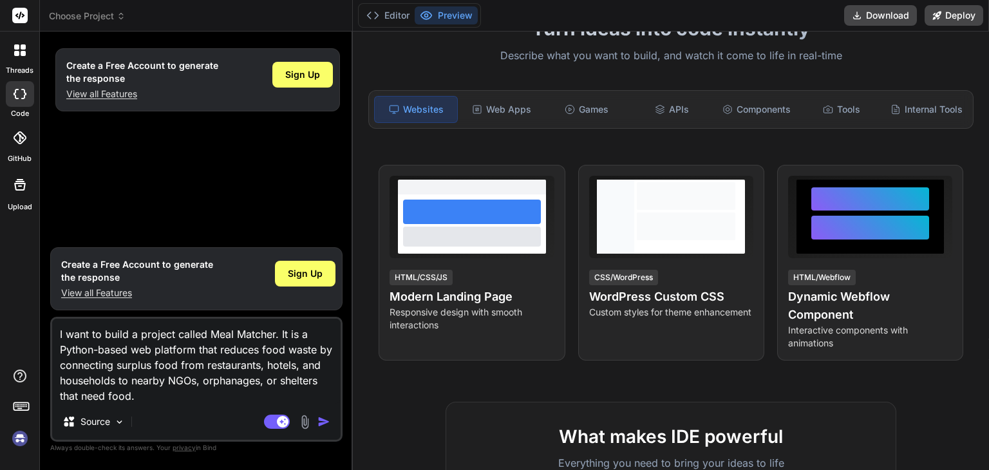
click at [419, 104] on div "Websites" at bounding box center [416, 109] width 84 height 27
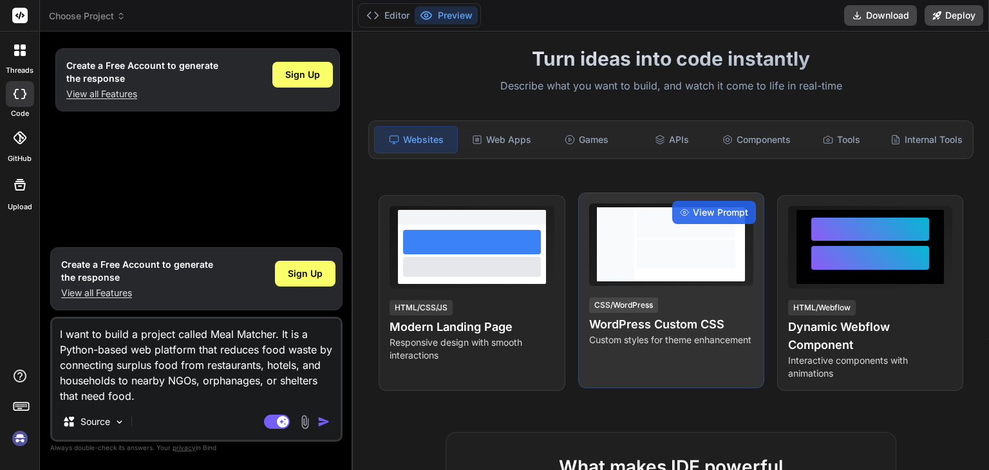
scroll to position [77, 0]
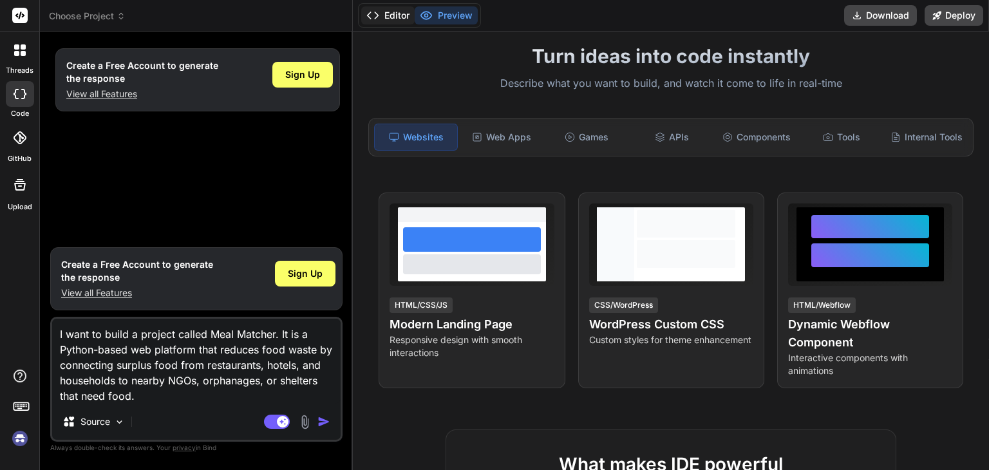
click at [404, 19] on button "Editor" at bounding box center [387, 15] width 53 height 18
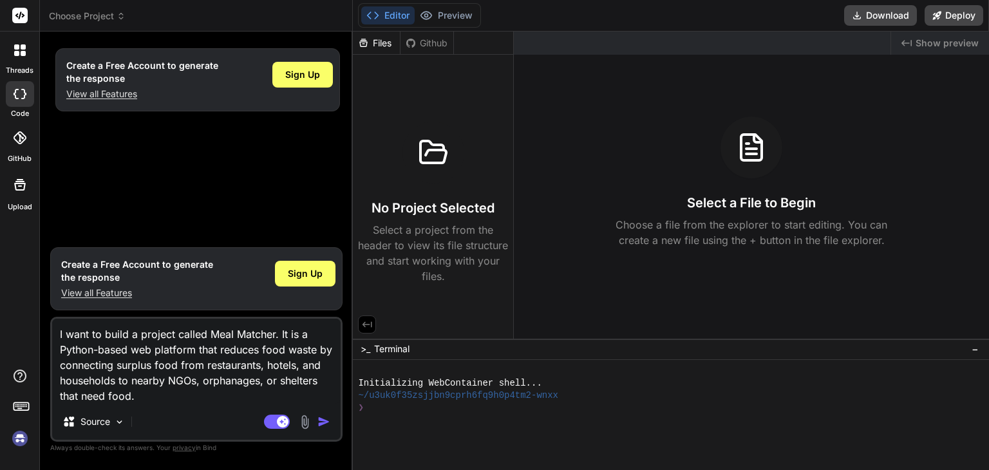
click at [321, 421] on img "button" at bounding box center [324, 421] width 13 height 13
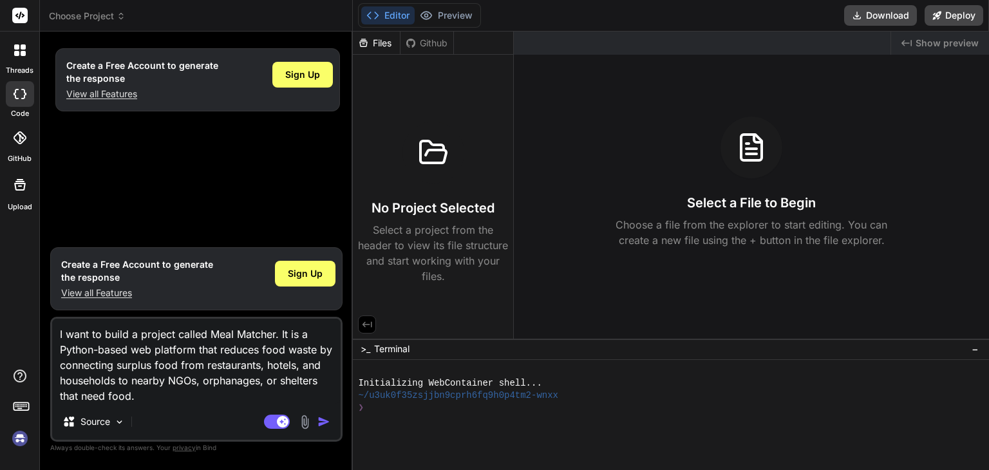
click at [321, 421] on img "button" at bounding box center [324, 421] width 13 height 13
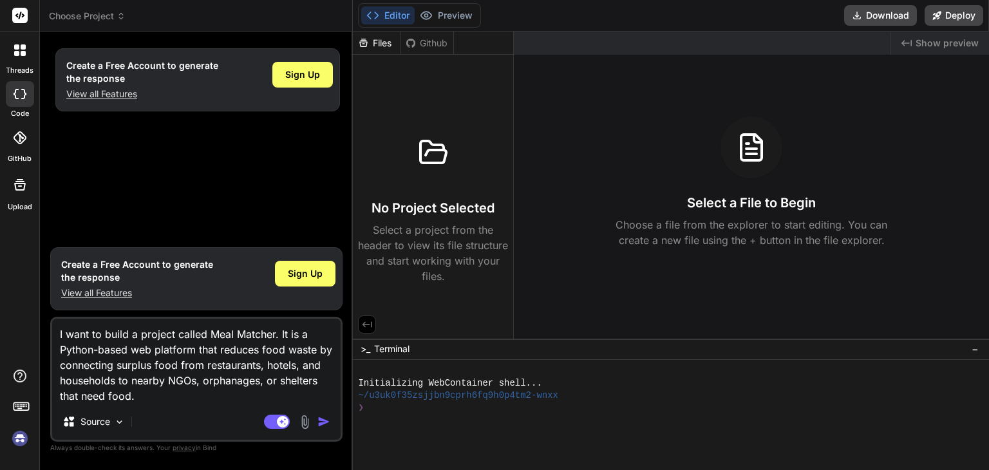
click at [321, 421] on img "button" at bounding box center [324, 421] width 13 height 13
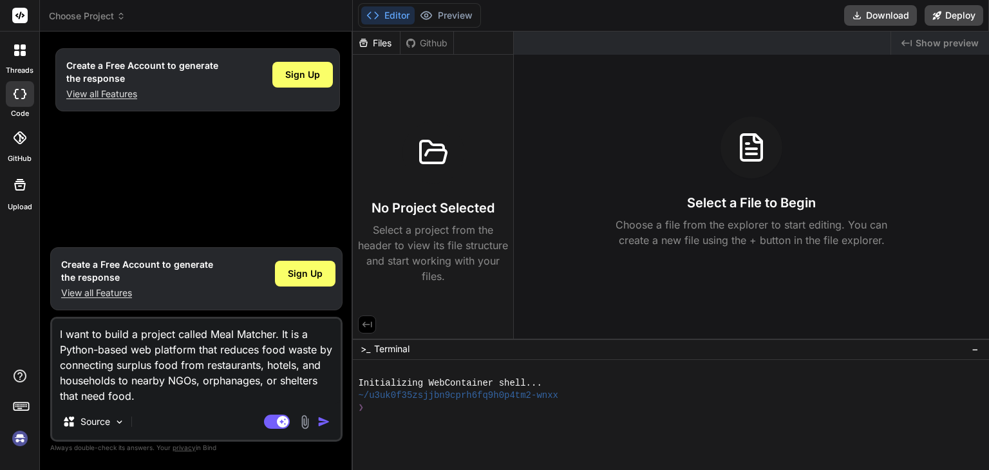
click at [321, 421] on img "button" at bounding box center [324, 421] width 13 height 13
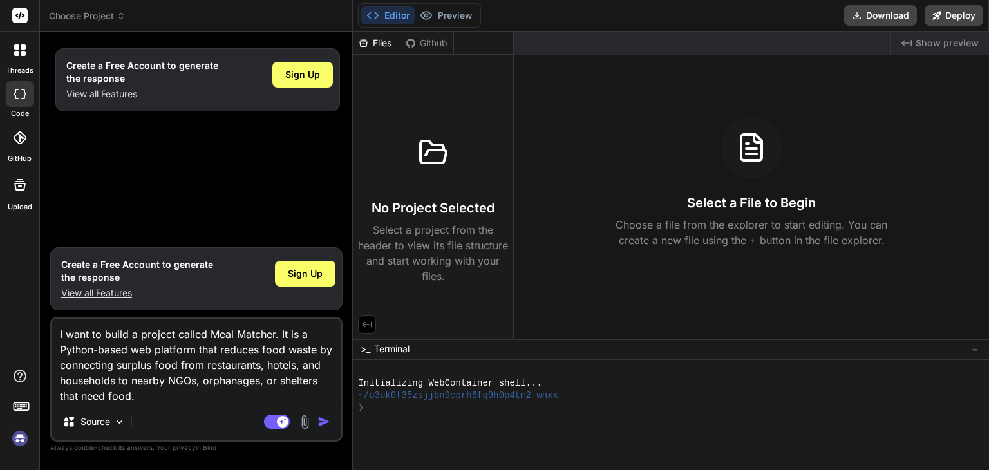
click at [321, 421] on img "button" at bounding box center [324, 421] width 13 height 13
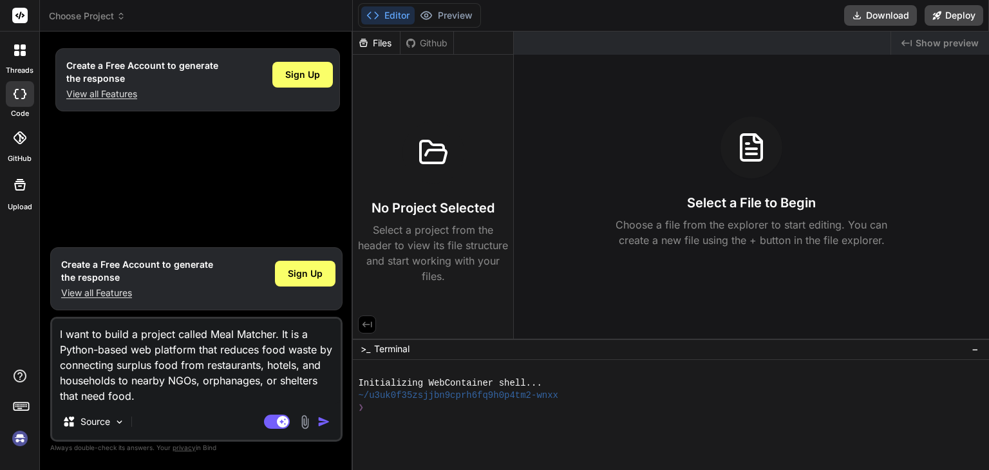
click at [321, 421] on img "button" at bounding box center [324, 421] width 13 height 13
click at [115, 26] on header "Choose Project Created with Pixso." at bounding box center [196, 16] width 313 height 32
click at [118, 21] on span "Choose Project" at bounding box center [87, 16] width 77 height 13
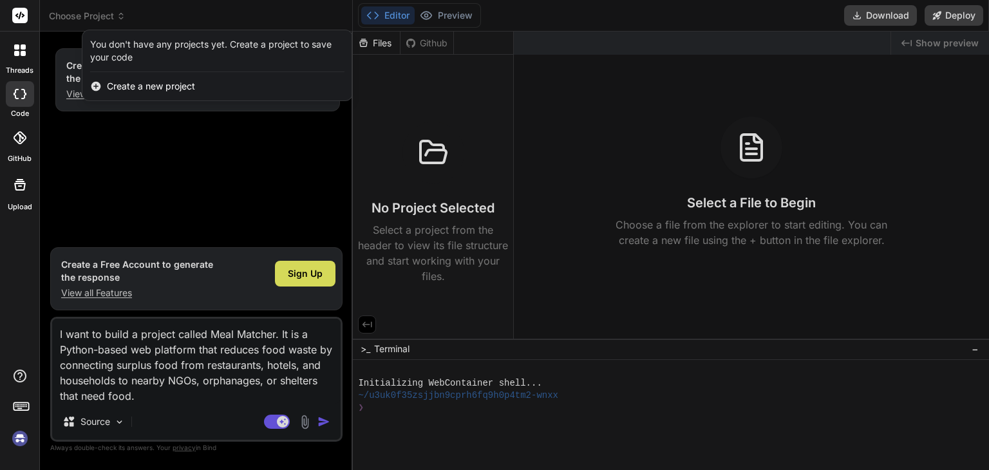
click at [194, 160] on div at bounding box center [494, 235] width 989 height 470
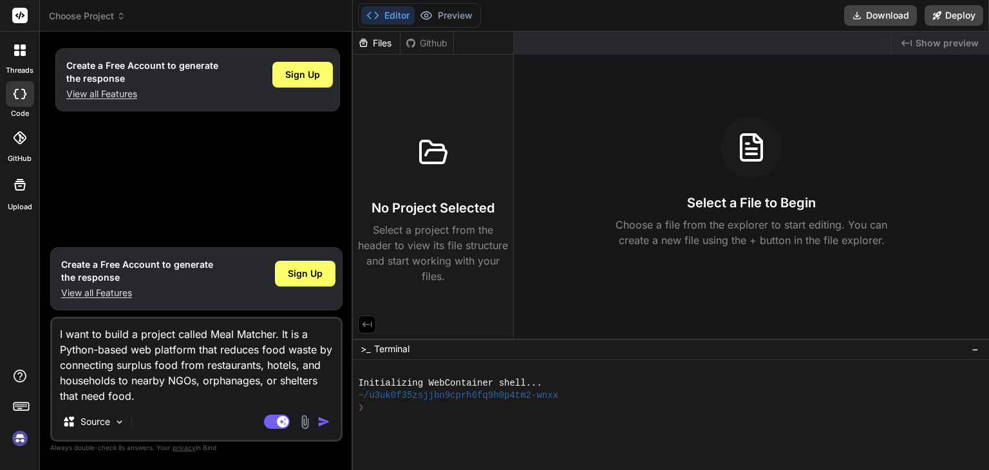
click at [26, 113] on label "code" at bounding box center [20, 113] width 18 height 11
click at [13, 47] on div at bounding box center [19, 50] width 27 height 27
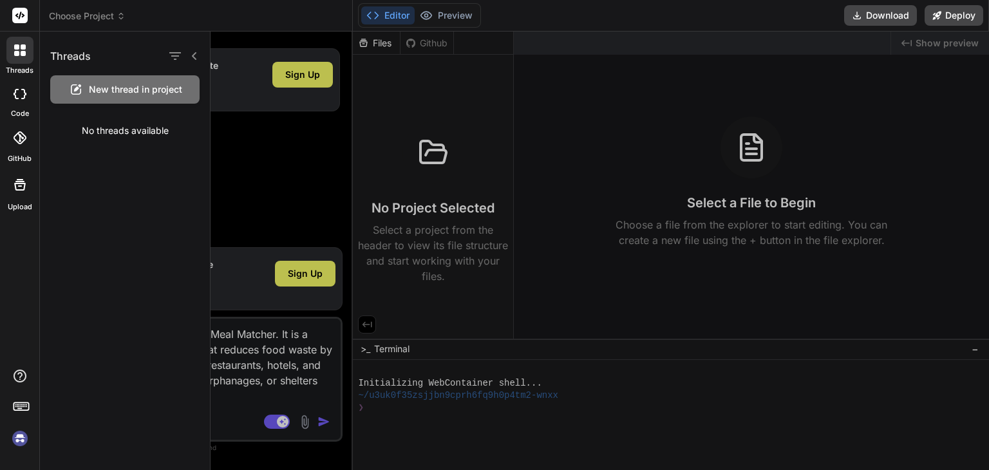
click at [247, 142] on div at bounding box center [600, 251] width 779 height 439
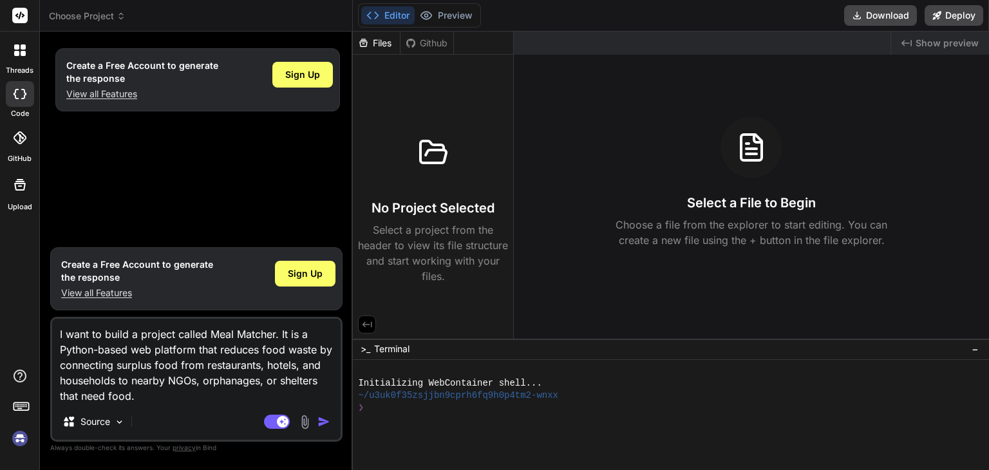
click at [19, 400] on icon at bounding box center [21, 406] width 18 height 18
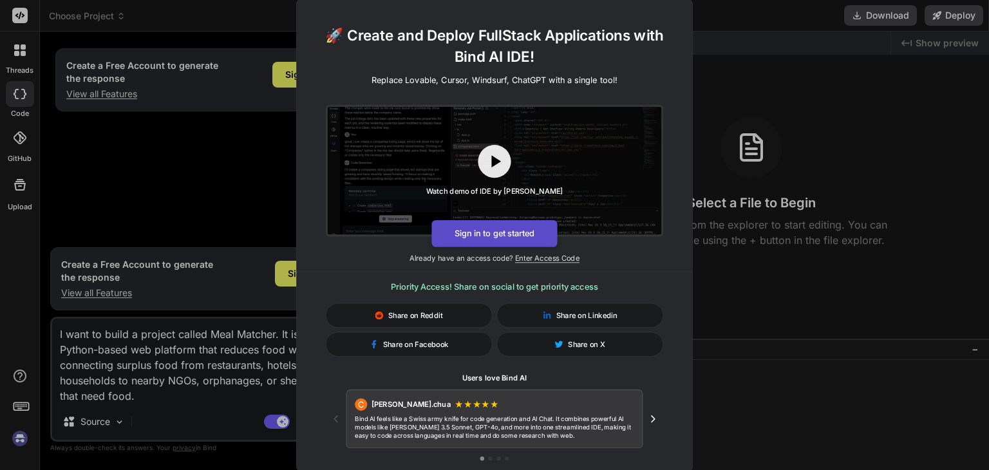
click at [513, 240] on button "Sign in to get started" at bounding box center [495, 233] width 126 height 27
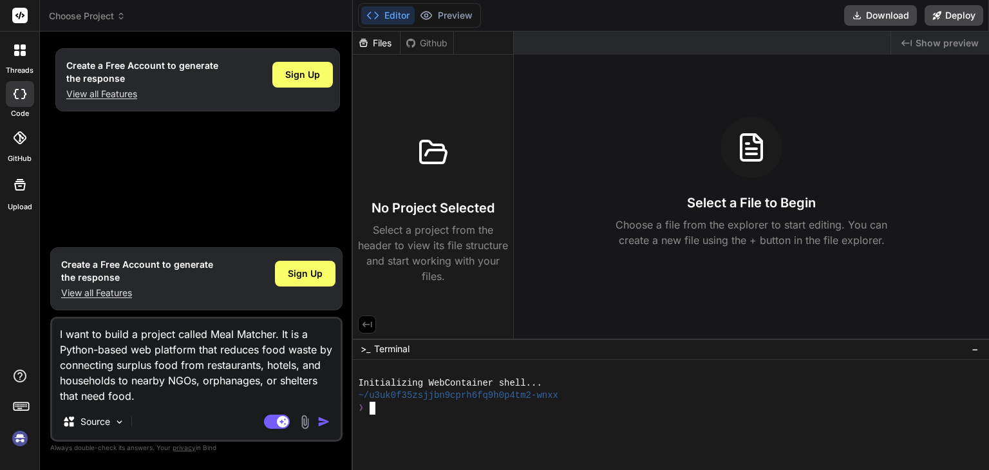
click at [563, 387] on div "Initializing WebContainer shell..." at bounding box center [663, 383] width 611 height 12
click at [325, 421] on img "button" at bounding box center [324, 421] width 13 height 13
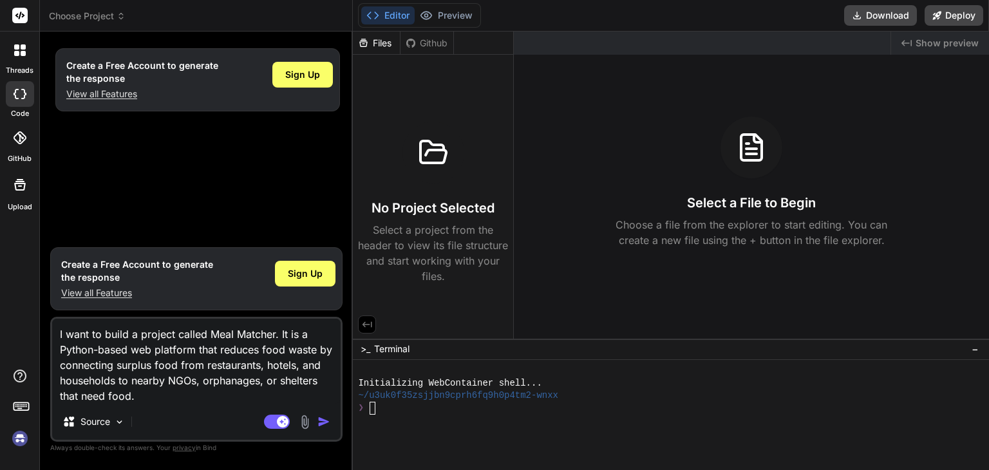
click at [325, 421] on img "button" at bounding box center [324, 421] width 13 height 13
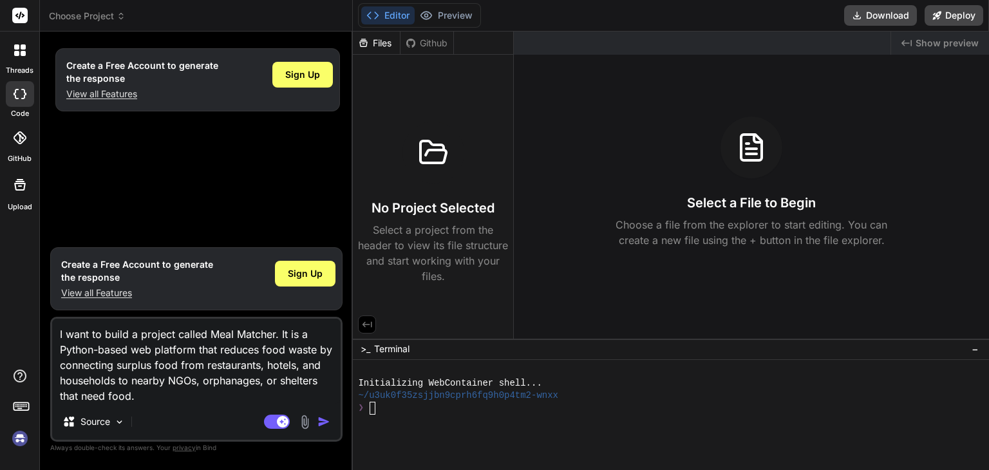
click at [325, 421] on img "button" at bounding box center [324, 421] width 13 height 13
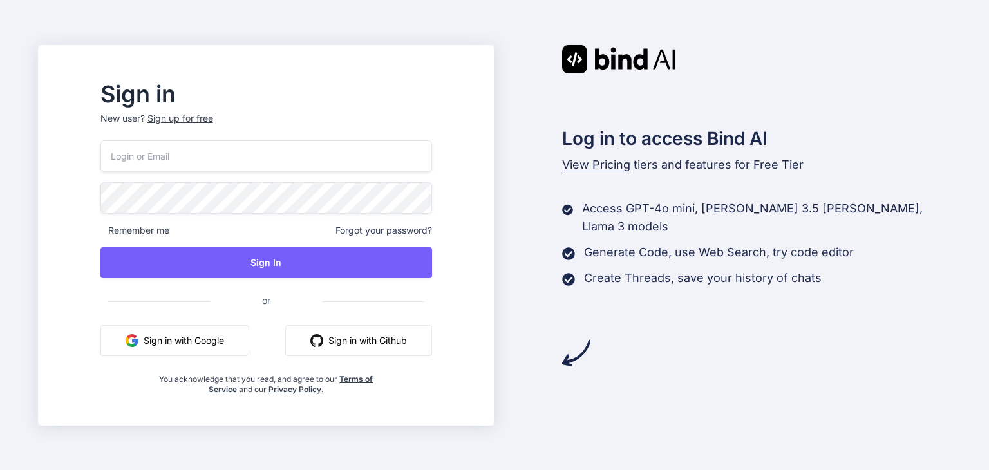
click at [234, 347] on button "Sign in with Google" at bounding box center [174, 340] width 149 height 31
click at [229, 339] on button "Sign in with Google" at bounding box center [174, 340] width 149 height 31
click at [242, 334] on button "Sign in with Google" at bounding box center [174, 340] width 149 height 31
click at [249, 343] on button "Sign in with Google" at bounding box center [174, 340] width 149 height 31
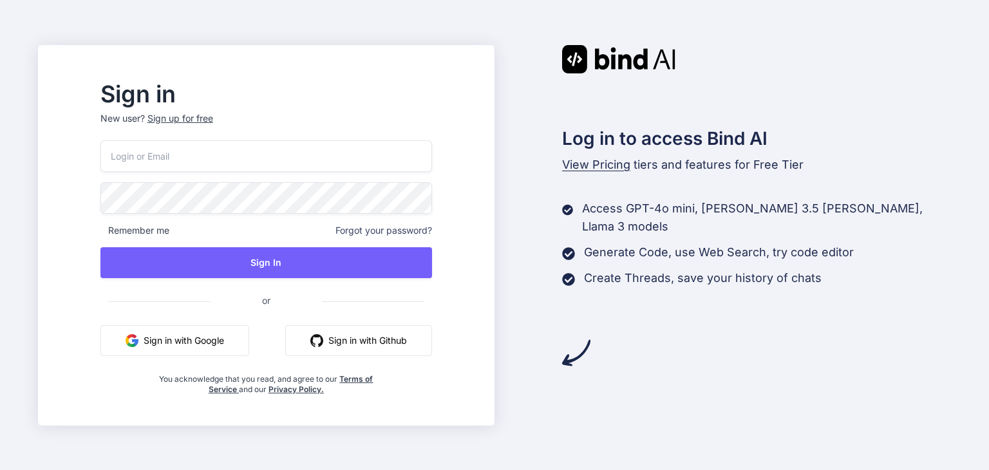
click at [249, 343] on button "Sign in with Google" at bounding box center [174, 340] width 149 height 31
click at [227, 348] on button "Sign in with Google" at bounding box center [174, 340] width 149 height 31
click at [240, 338] on button "Sign in with Google" at bounding box center [174, 340] width 149 height 31
